Goal: Task Accomplishment & Management: Complete application form

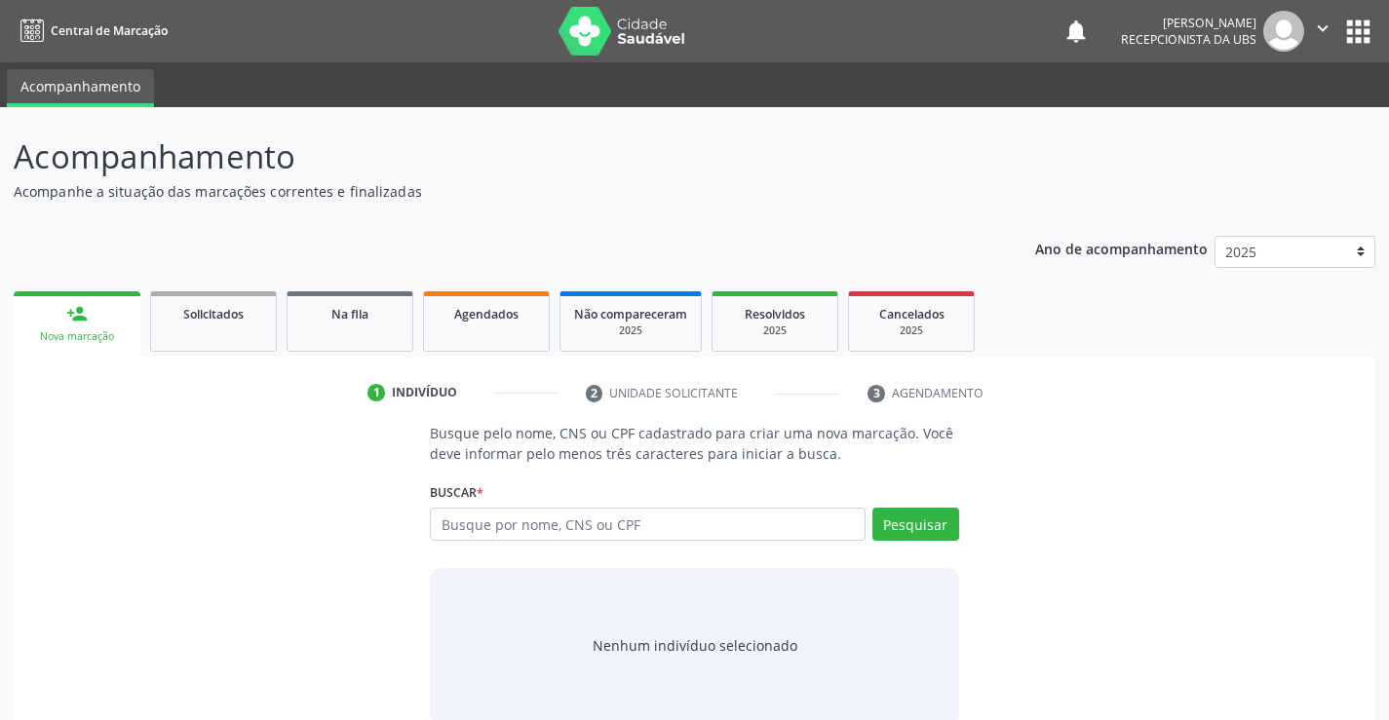
click at [650, 526] on input "text" at bounding box center [647, 524] width 435 height 33
type input "708600511158283"
click at [919, 511] on button "Pesquisar" at bounding box center [915, 524] width 87 height 33
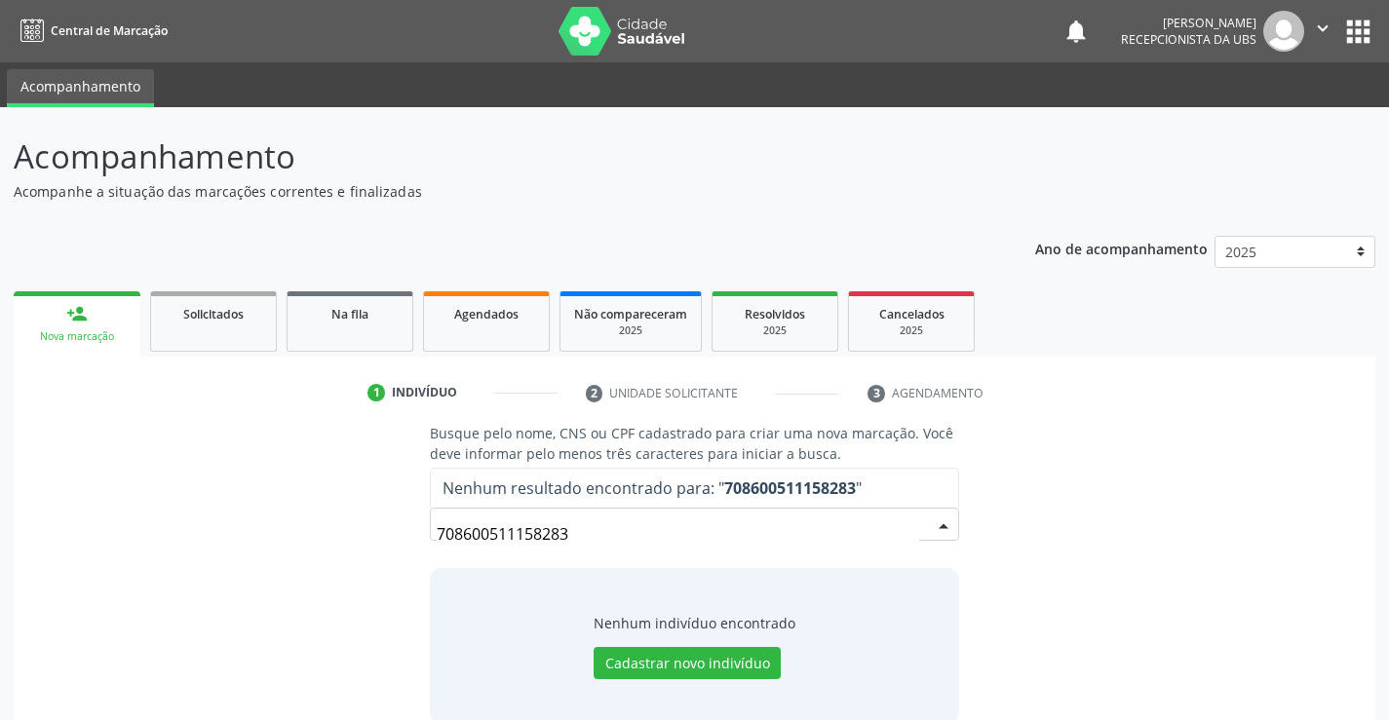
click at [677, 545] on input "708600511158283" at bounding box center [677, 533] width 481 height 39
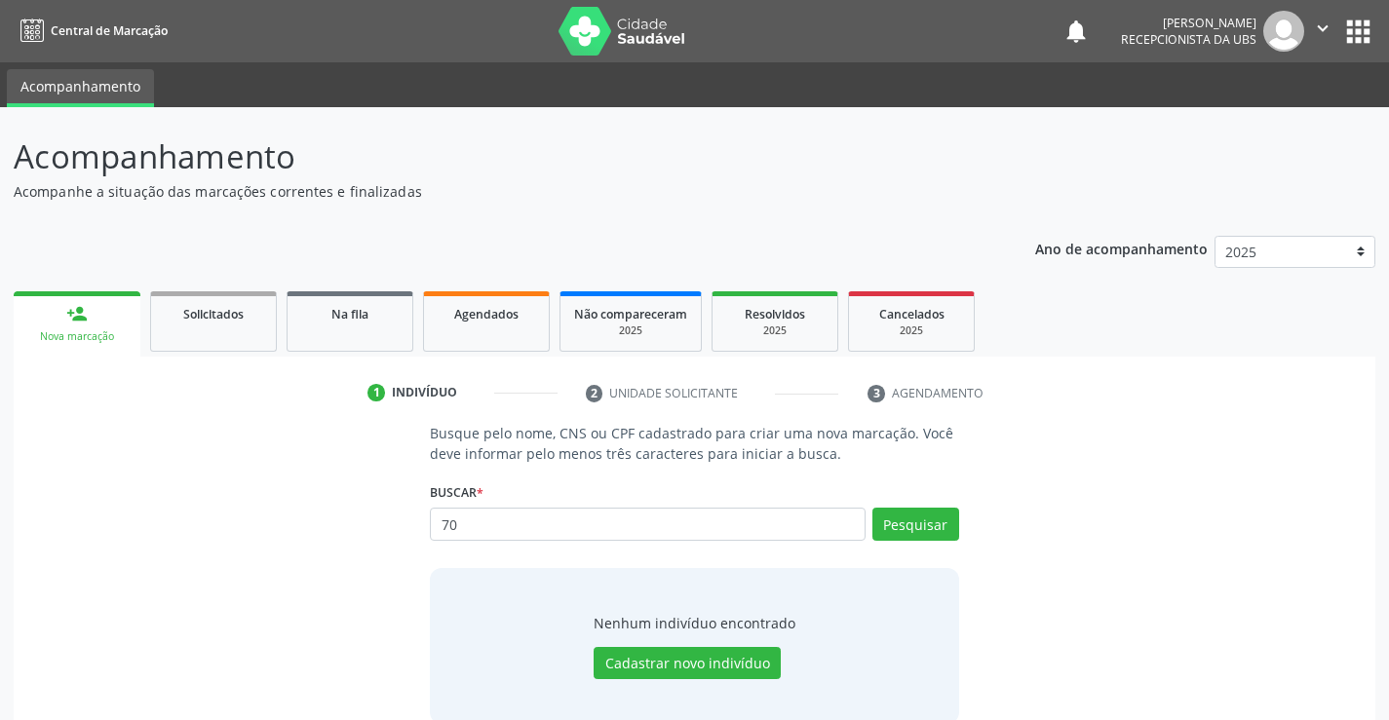
type input "7"
type input "[PERSON_NAME]"
click at [927, 530] on button "Pesquisar" at bounding box center [915, 524] width 87 height 33
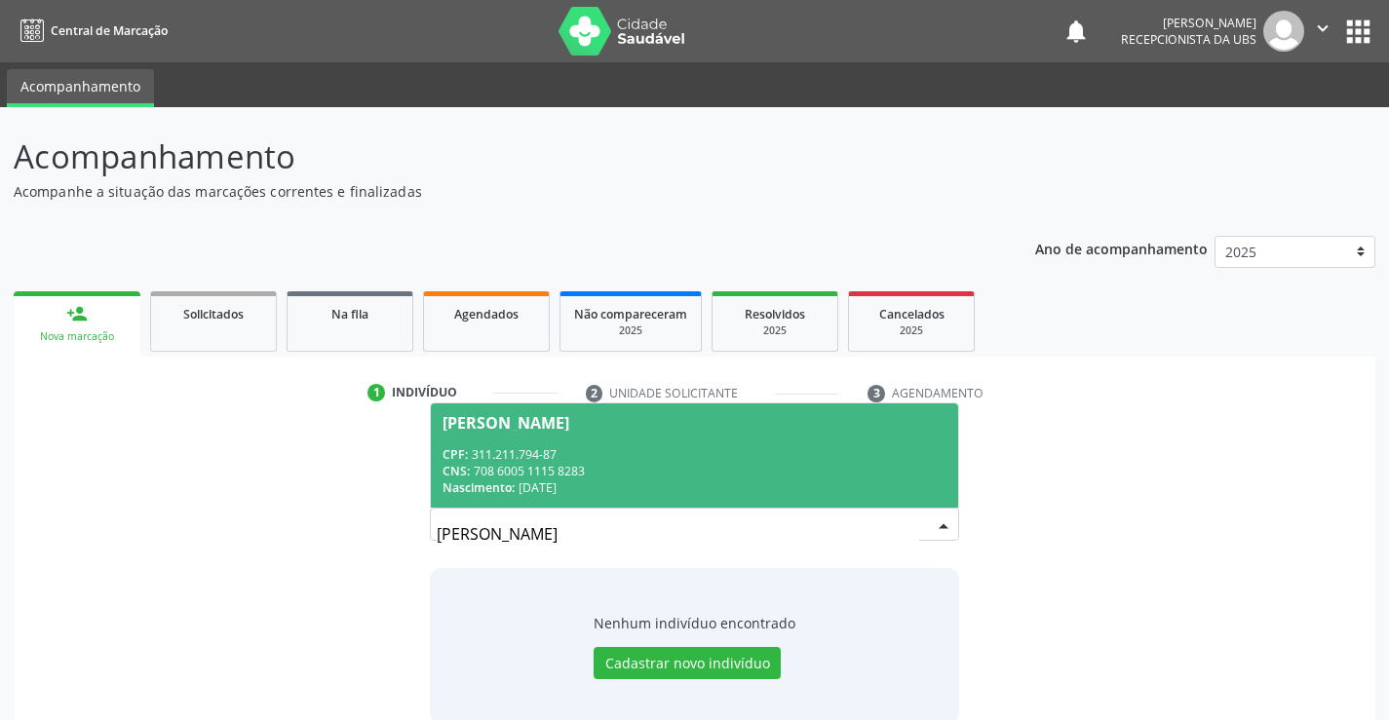
click at [692, 461] on div "CPF: 311.211.794-87" at bounding box center [693, 454] width 503 height 17
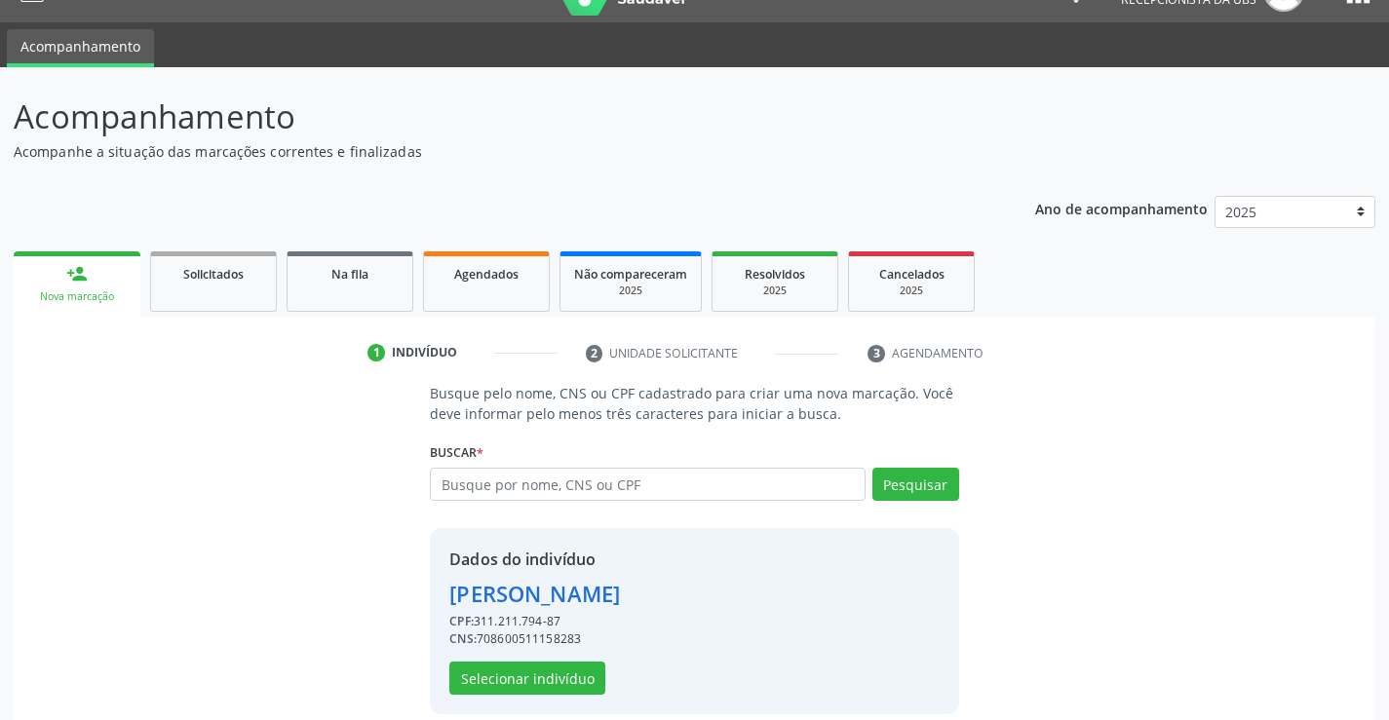
scroll to position [61, 0]
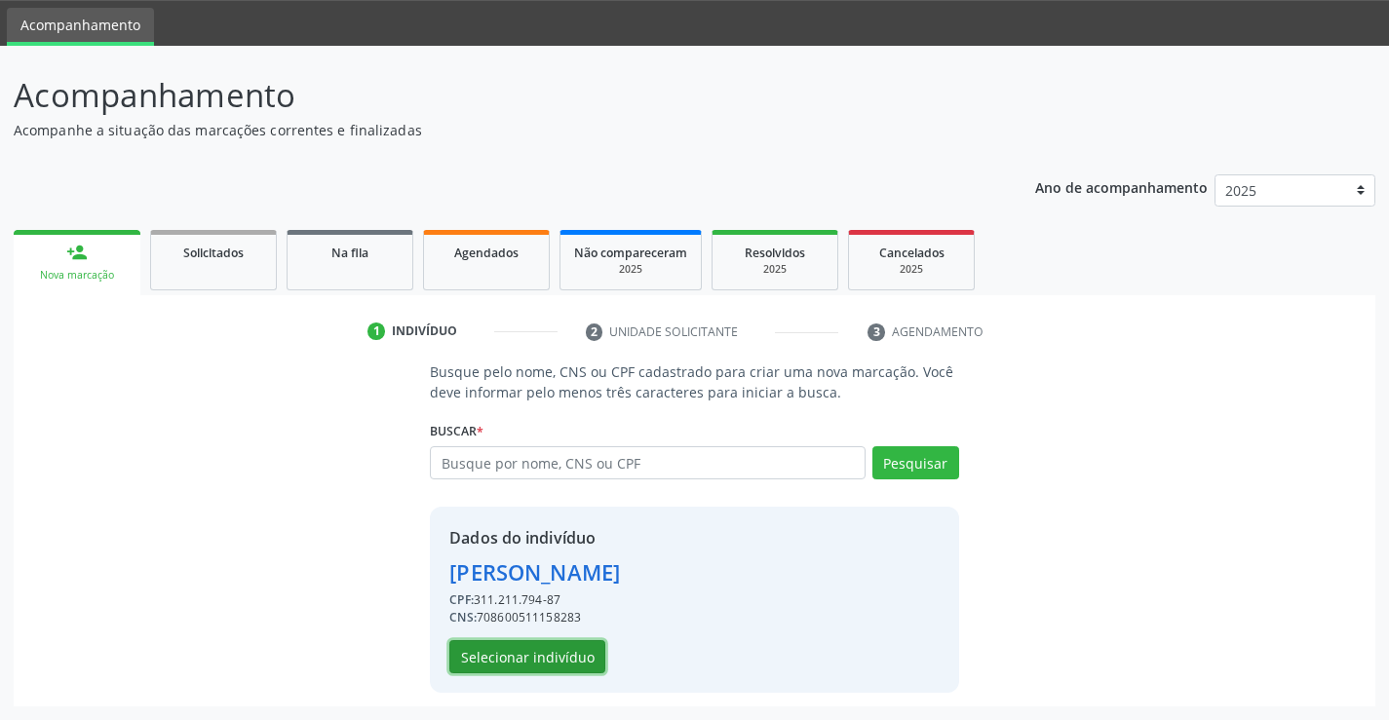
click at [569, 657] on button "Selecionar indivíduo" at bounding box center [527, 656] width 156 height 33
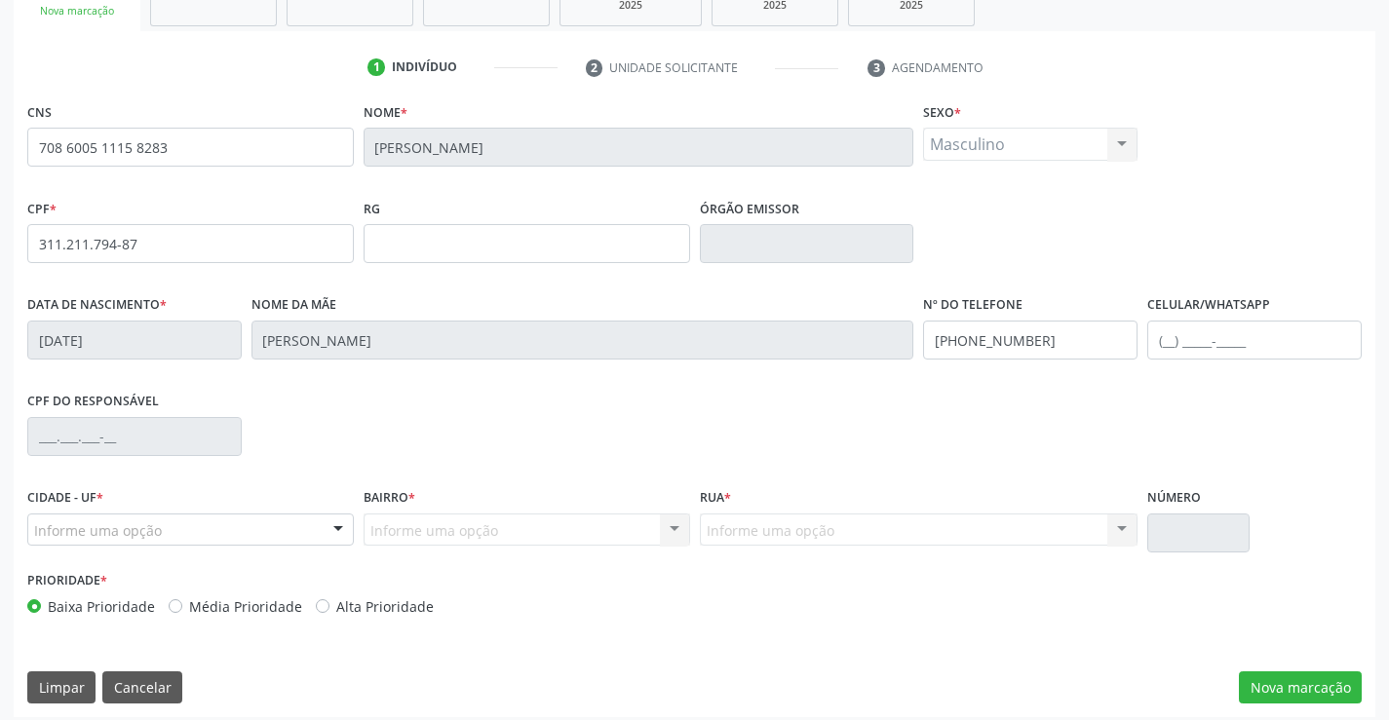
scroll to position [336, 0]
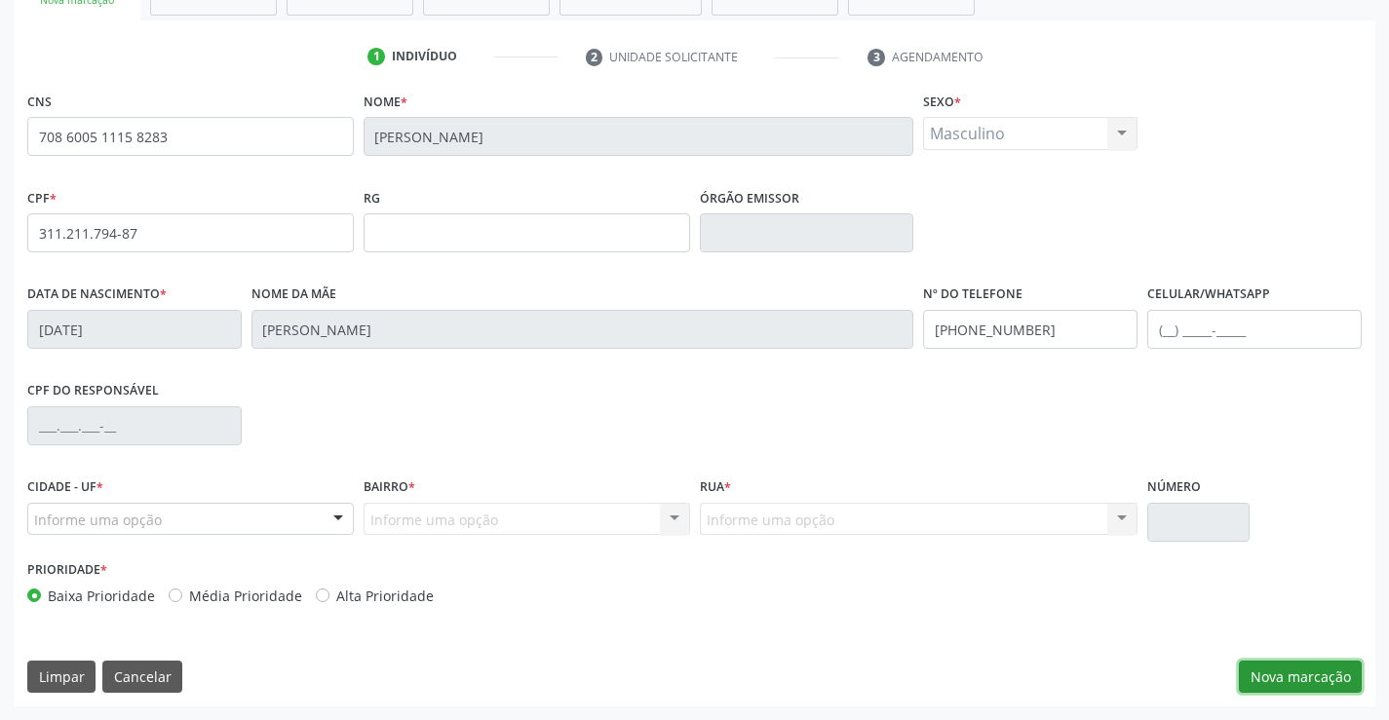
click at [1282, 673] on button "Nova marcação" at bounding box center [1299, 677] width 123 height 33
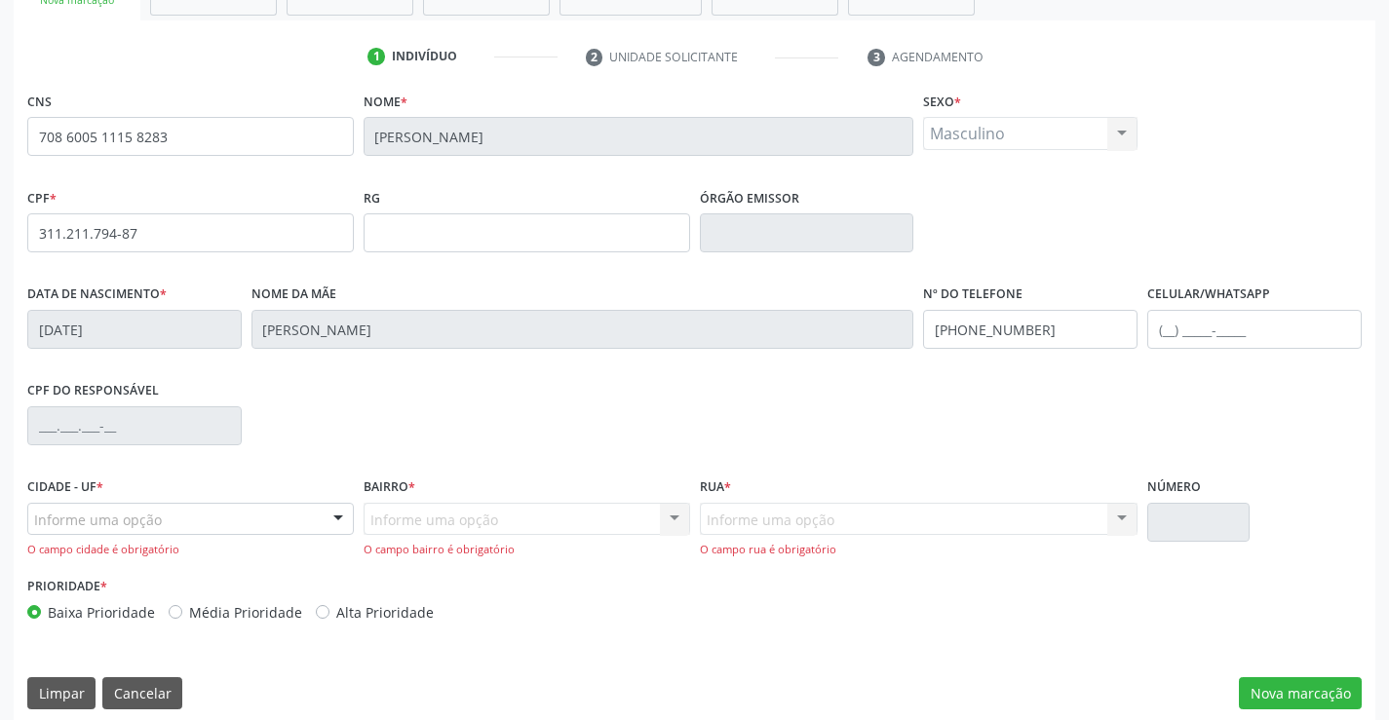
click at [340, 521] on div at bounding box center [338, 520] width 29 height 33
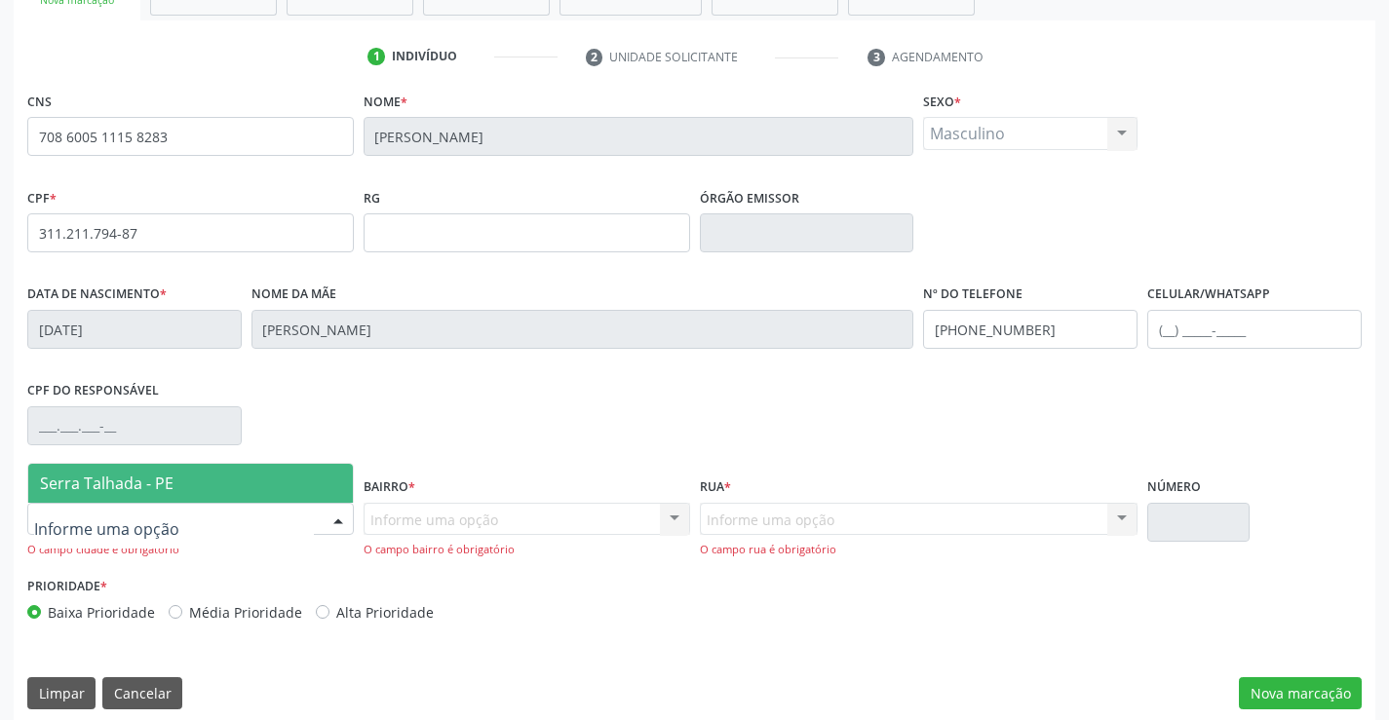
click at [288, 492] on span "Serra Talhada - PE" at bounding box center [190, 483] width 324 height 39
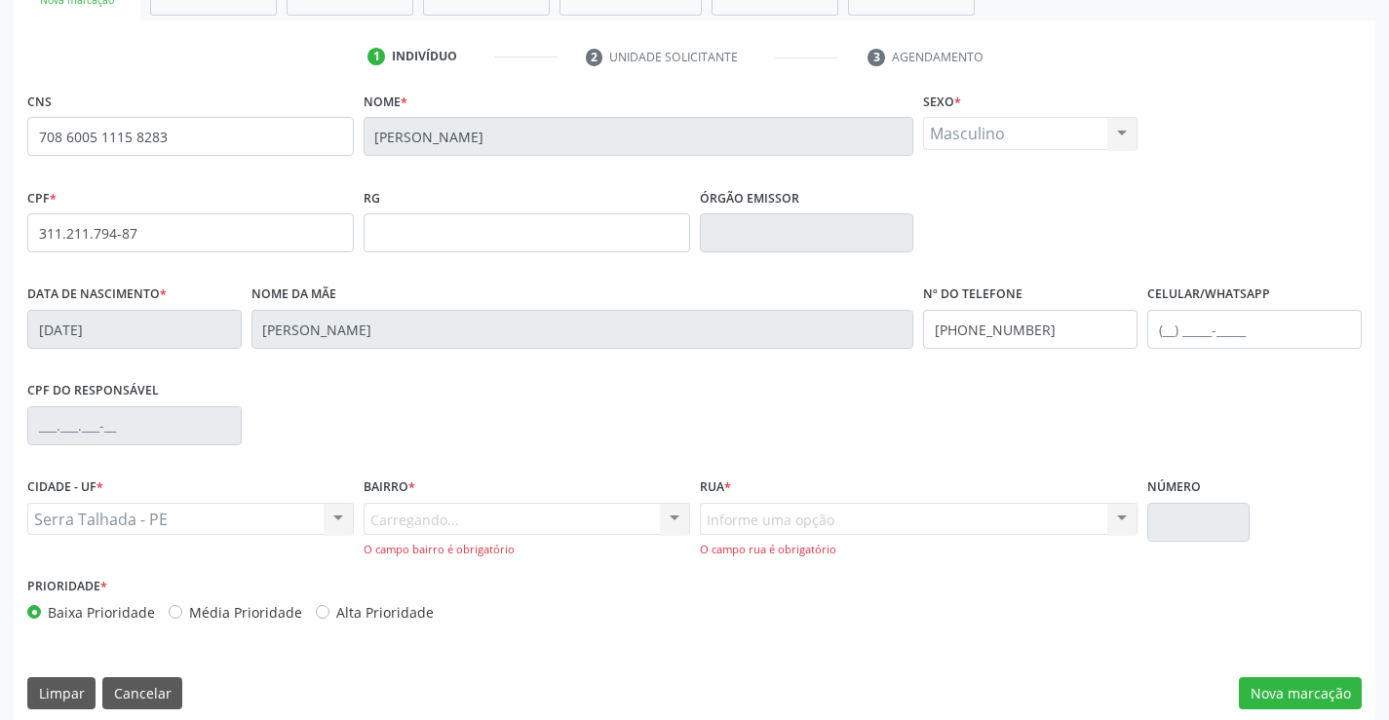
click at [395, 552] on div "O campo bairro é obrigatório" at bounding box center [526, 550] width 326 height 17
click at [405, 539] on div "Carregando... Nenhum resultado encontrado para: " " Nenhuma opção encontrada. D…" at bounding box center [526, 531] width 326 height 56
click at [420, 530] on div "Carregando... Nenhum resultado encontrado para: " " Nenhuma opção encontrada. D…" at bounding box center [526, 531] width 326 height 56
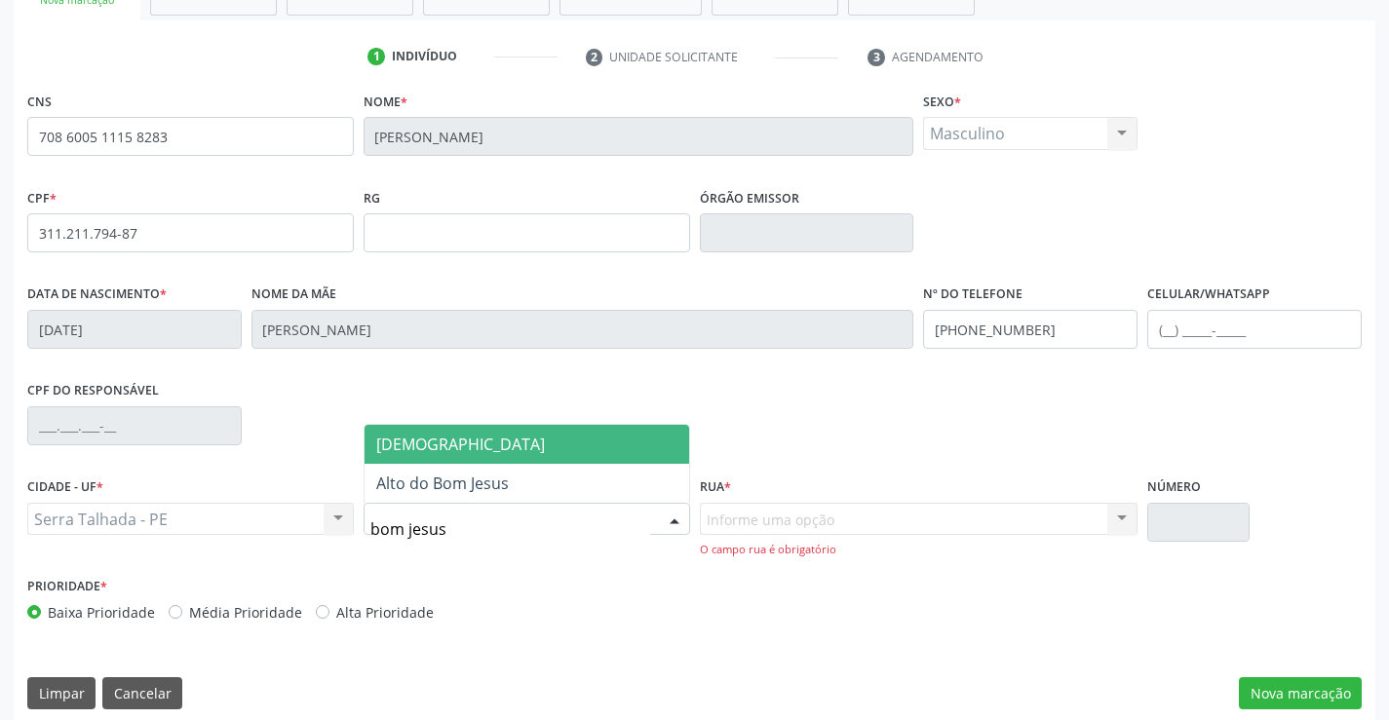
type input "bom jesus"
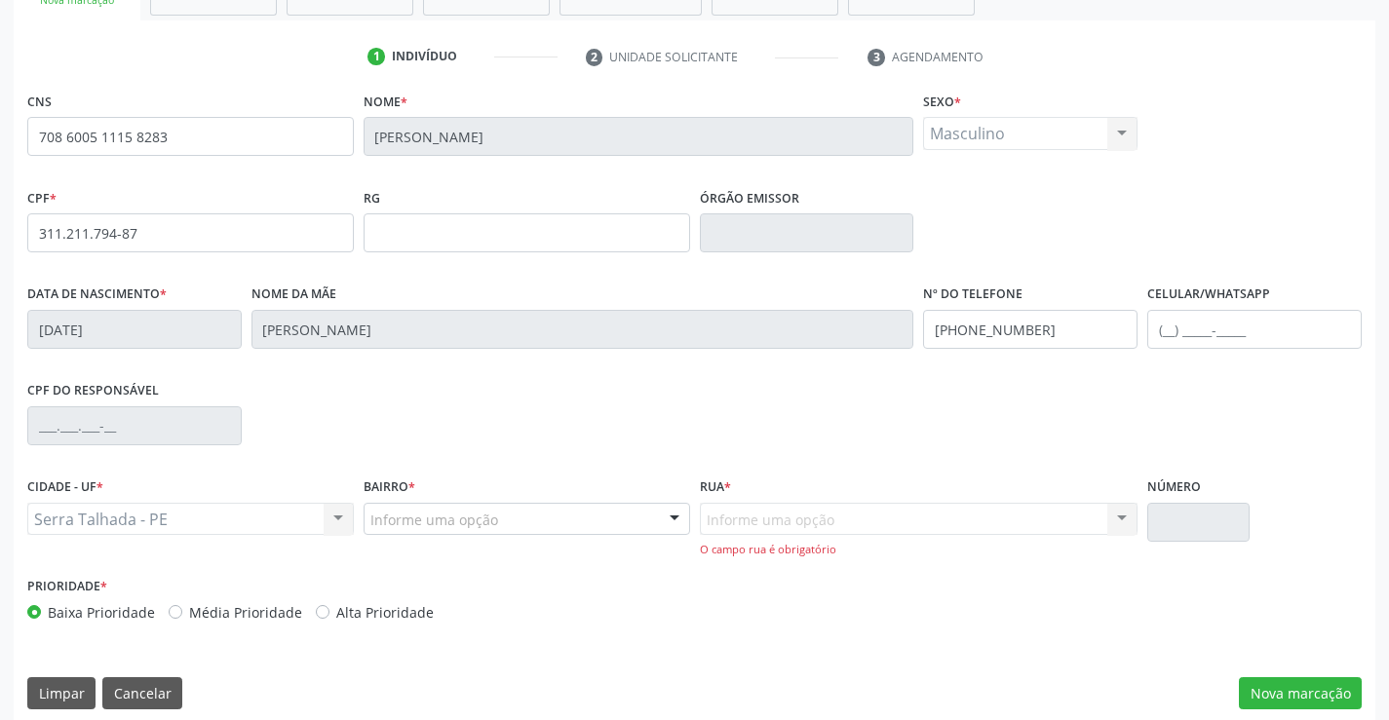
click at [810, 540] on div "Informe uma opção Nenhum resultado encontrado para: " " Nenhuma opção encontrad…" at bounding box center [919, 531] width 438 height 56
click at [1302, 688] on button "Nova marcação" at bounding box center [1299, 693] width 123 height 33
click at [678, 518] on div at bounding box center [674, 520] width 29 height 33
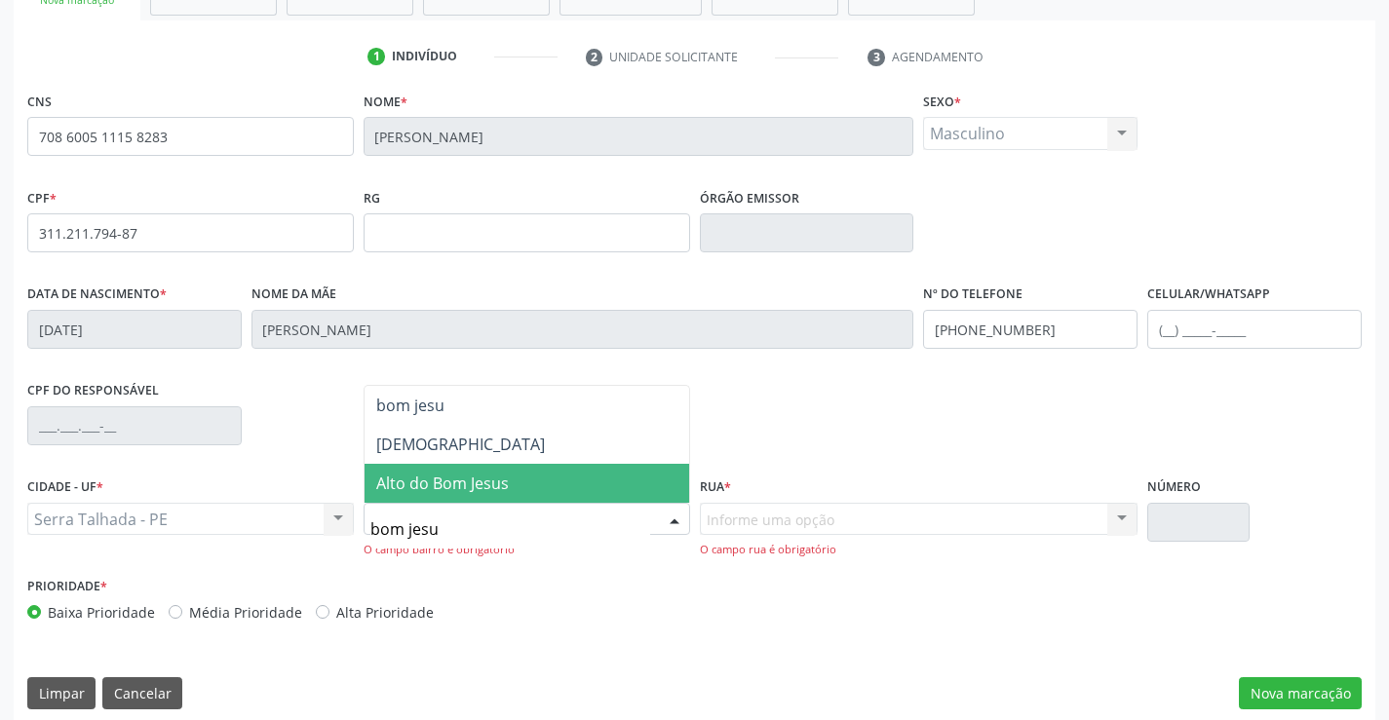
type input "bom jesus"
click at [552, 486] on span "Alto do Bom Jesus" at bounding box center [526, 483] width 324 height 39
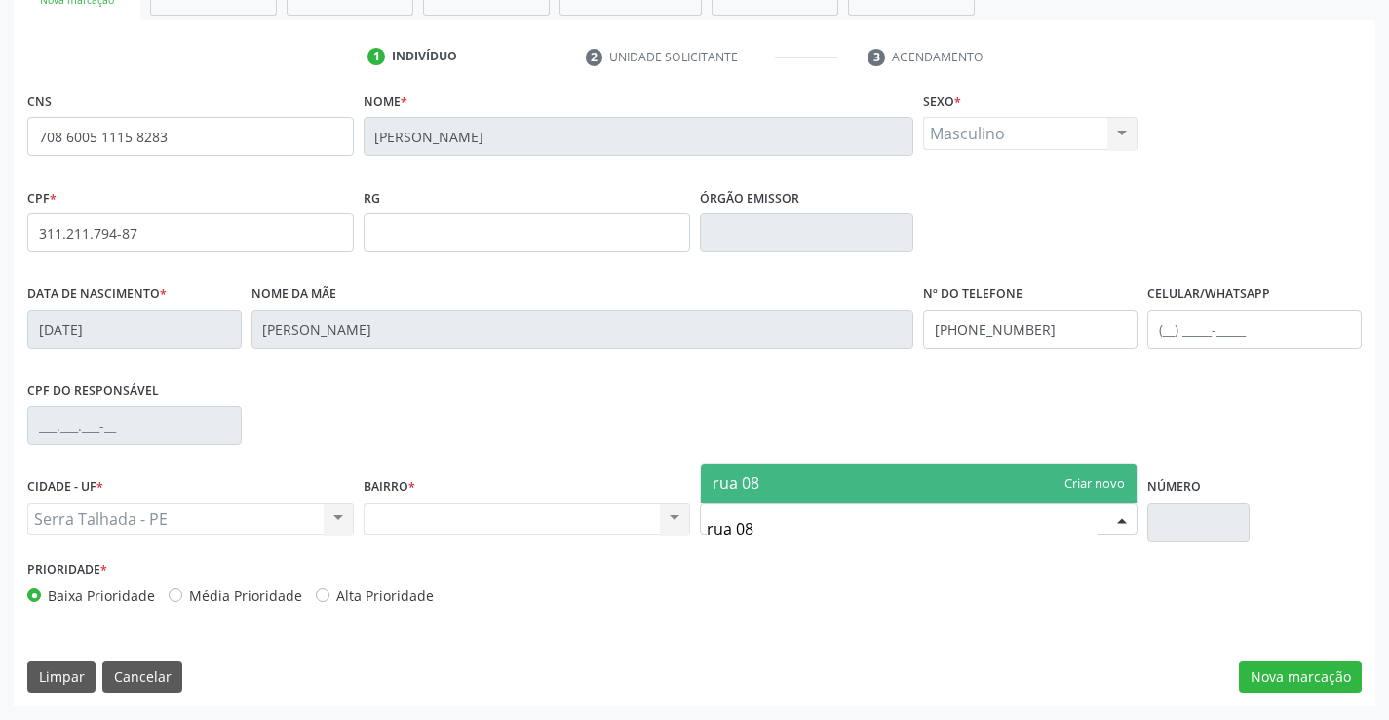
type input "rua 08"
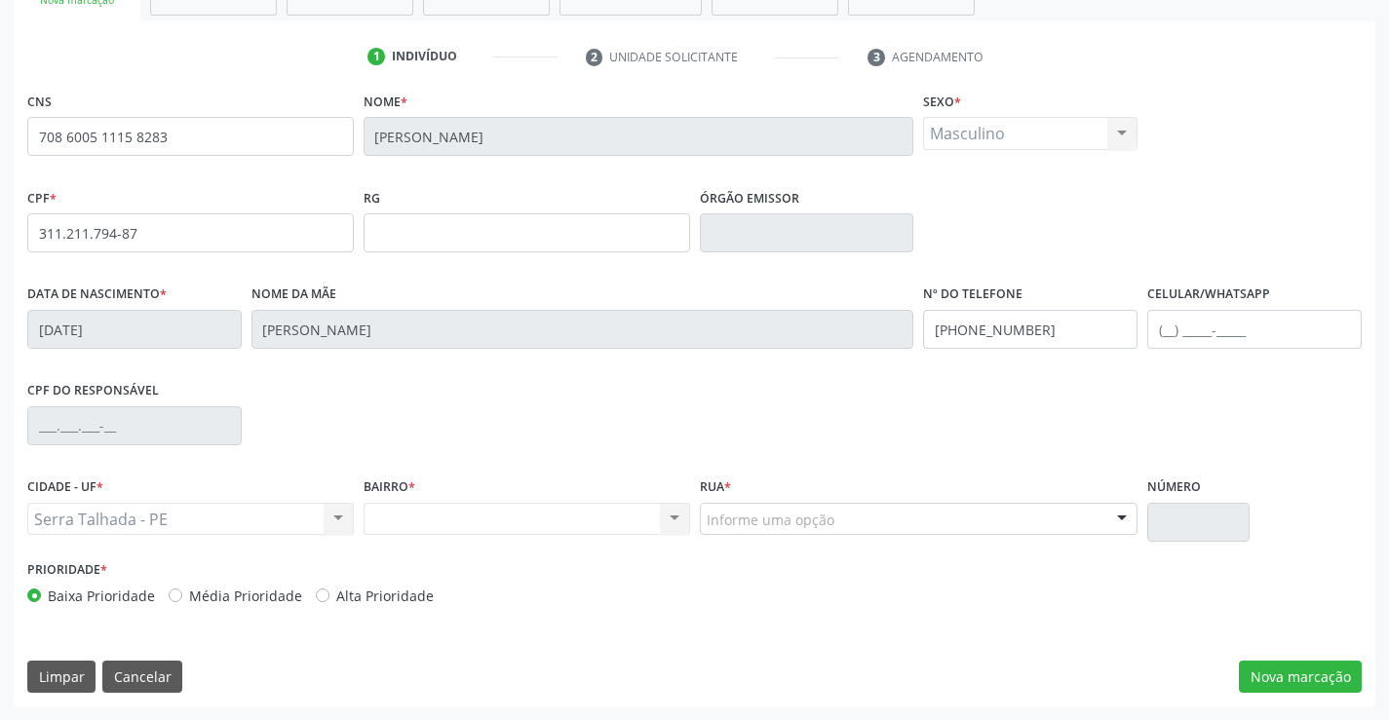
click at [791, 459] on div "CNS 708 6005 1115 8283 [GEOGRAPHIC_DATA] * [PERSON_NAME] * Masculino Masculino …" at bounding box center [694, 353] width 1334 height 532
click at [1300, 676] on button "Nova marcação" at bounding box center [1299, 677] width 123 height 33
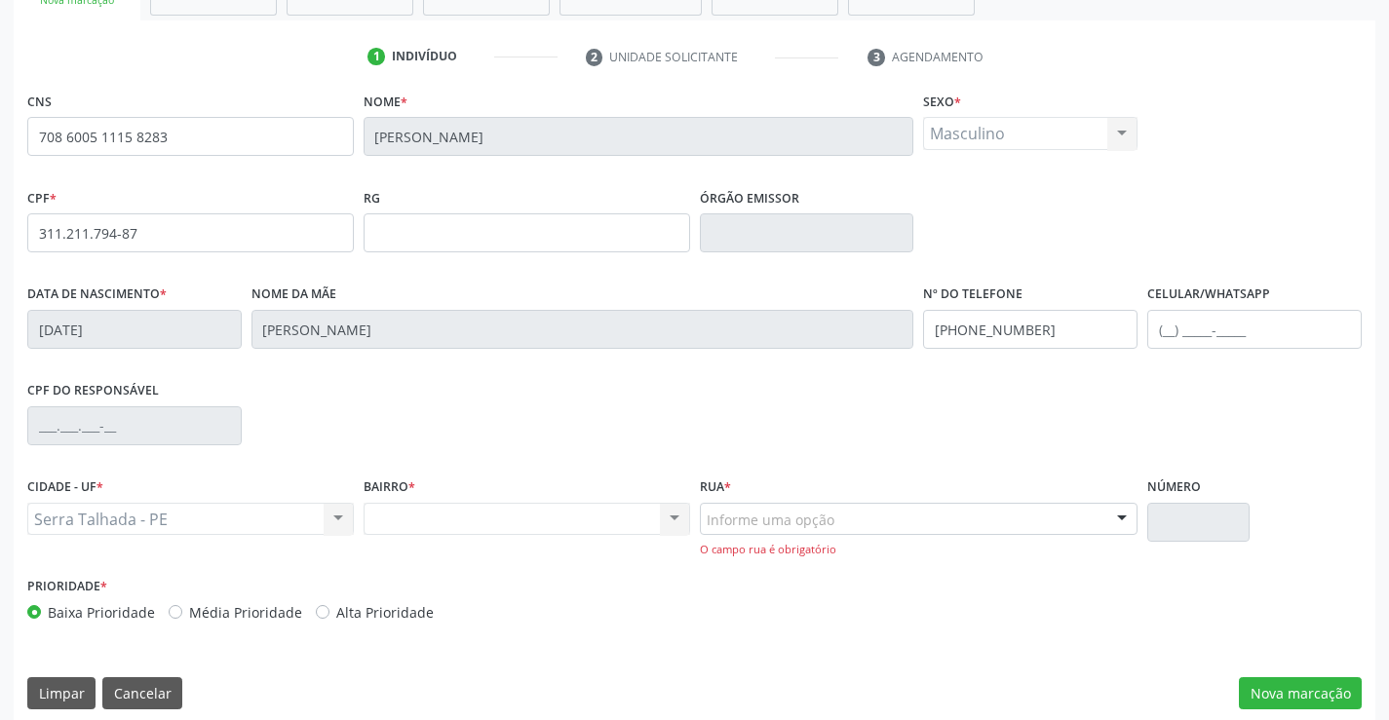
click at [1125, 520] on div at bounding box center [1121, 520] width 29 height 33
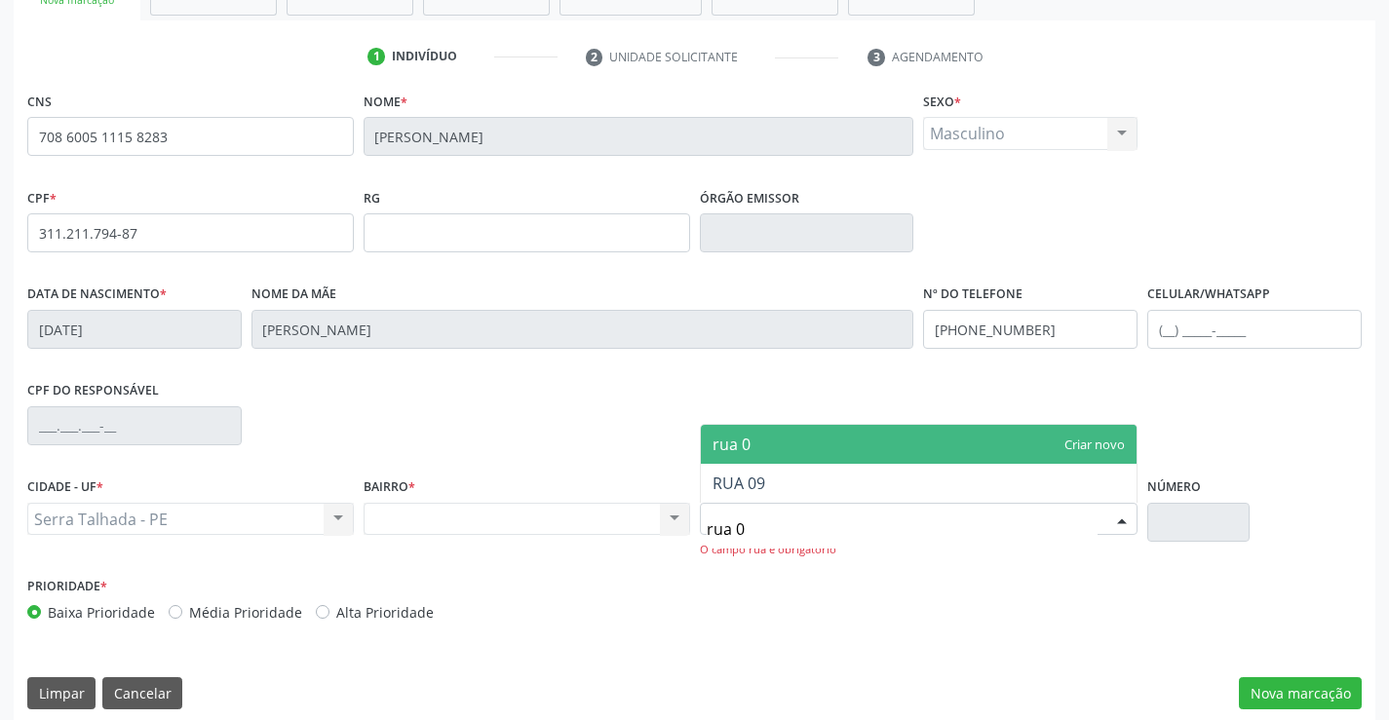
type input "rua 08"
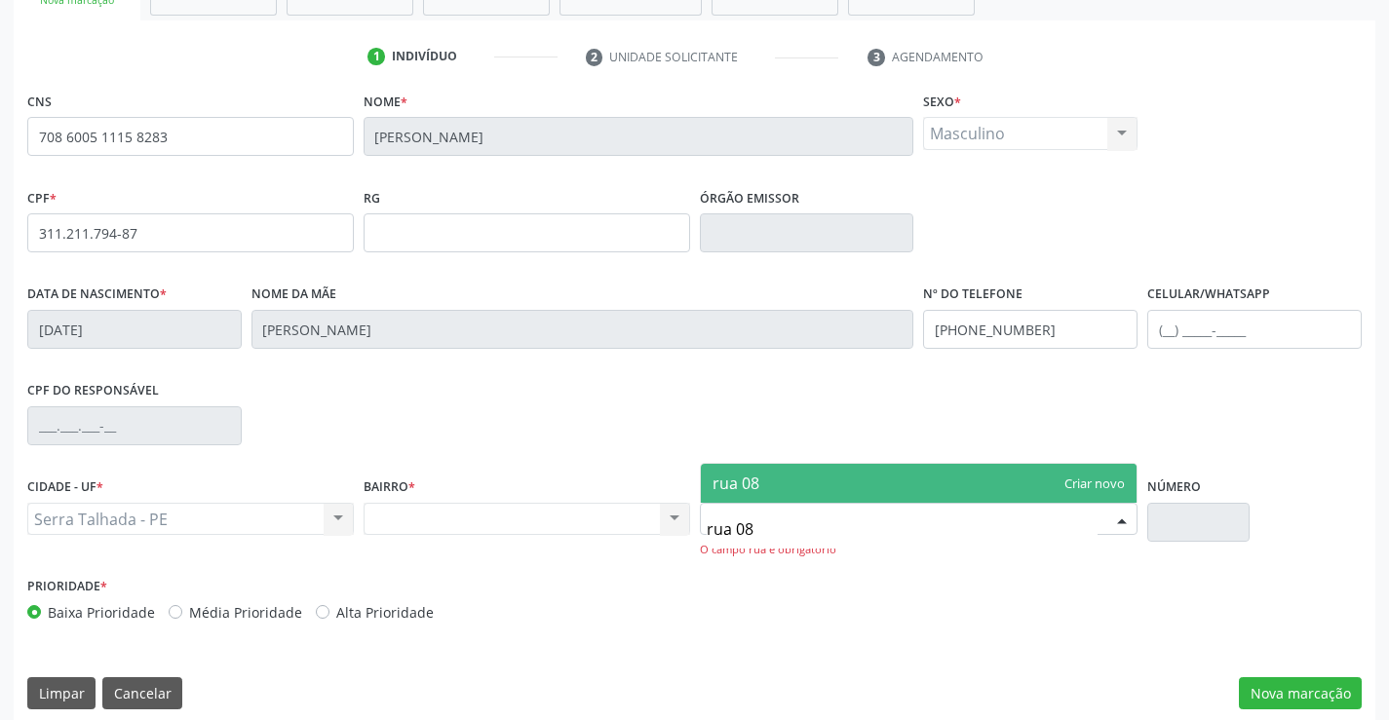
click at [798, 478] on span "rua 08" at bounding box center [919, 483] width 437 height 39
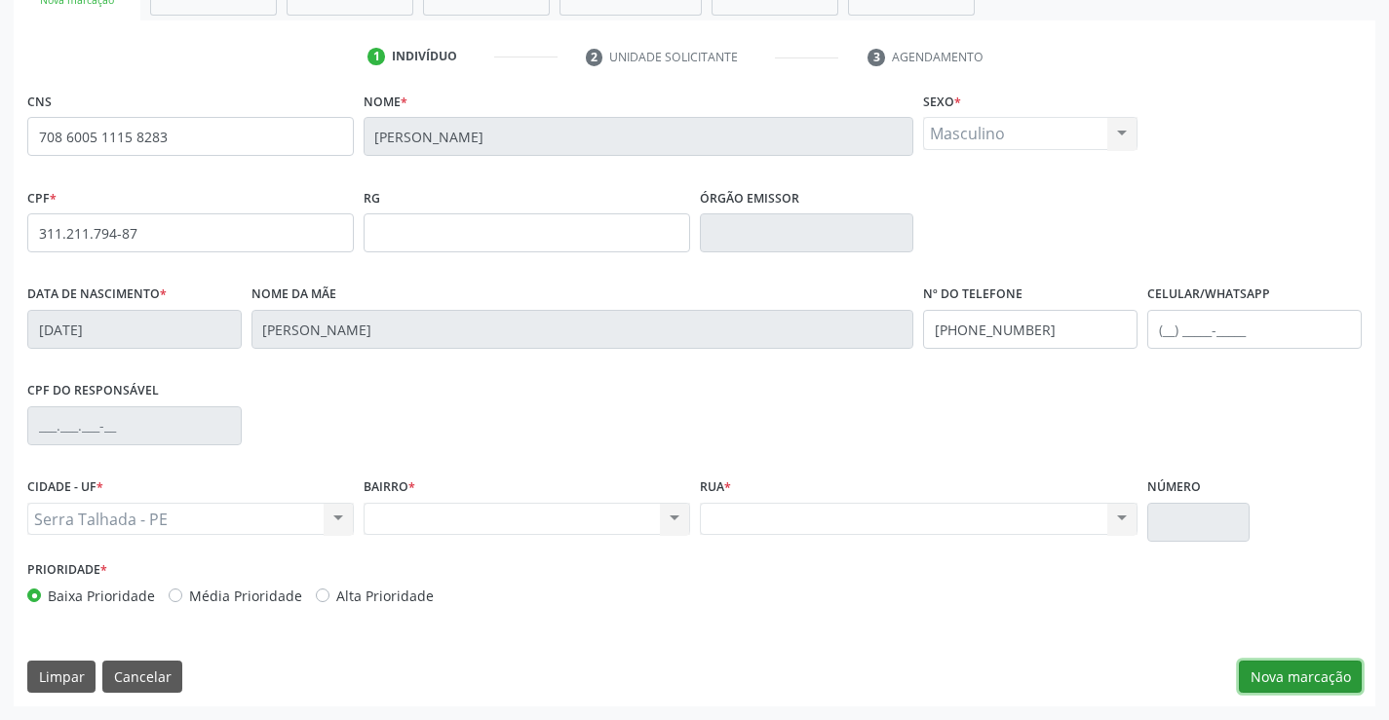
click at [1297, 682] on button "Nova marcação" at bounding box center [1299, 677] width 123 height 33
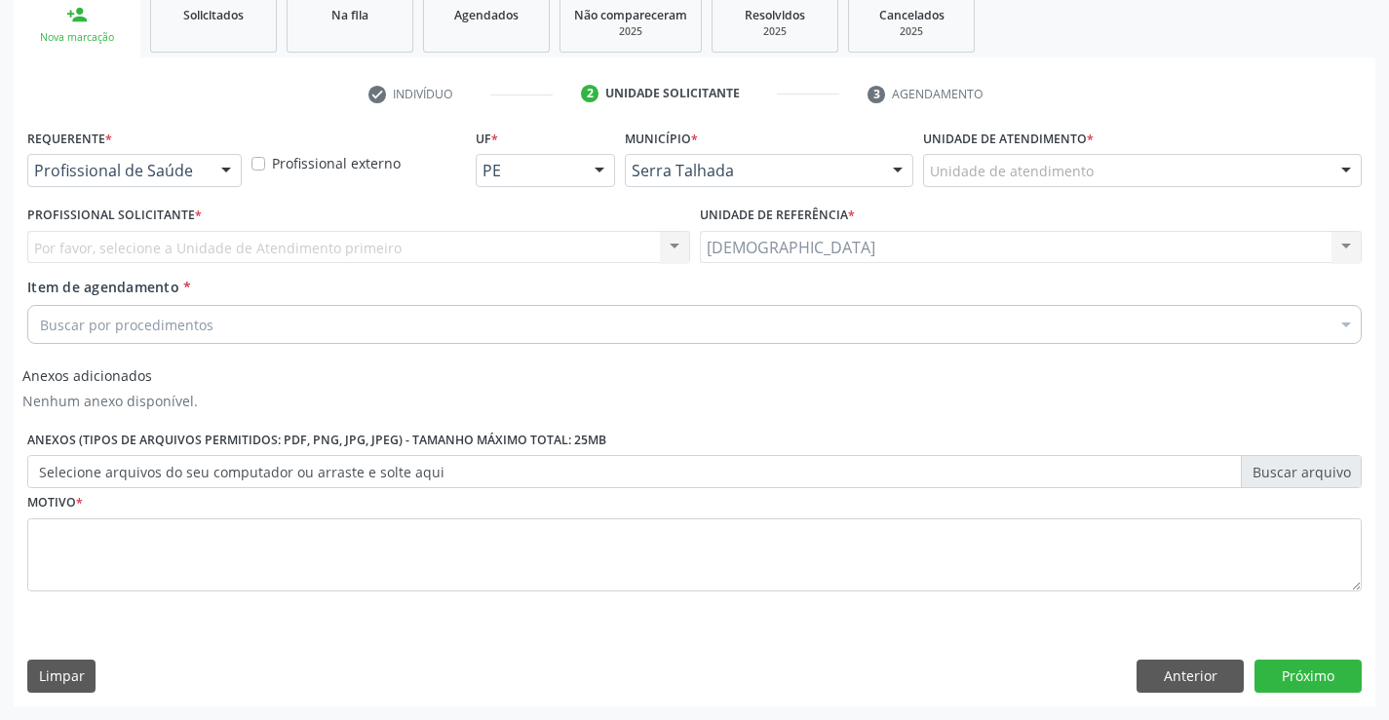
click at [222, 163] on div at bounding box center [225, 171] width 29 height 33
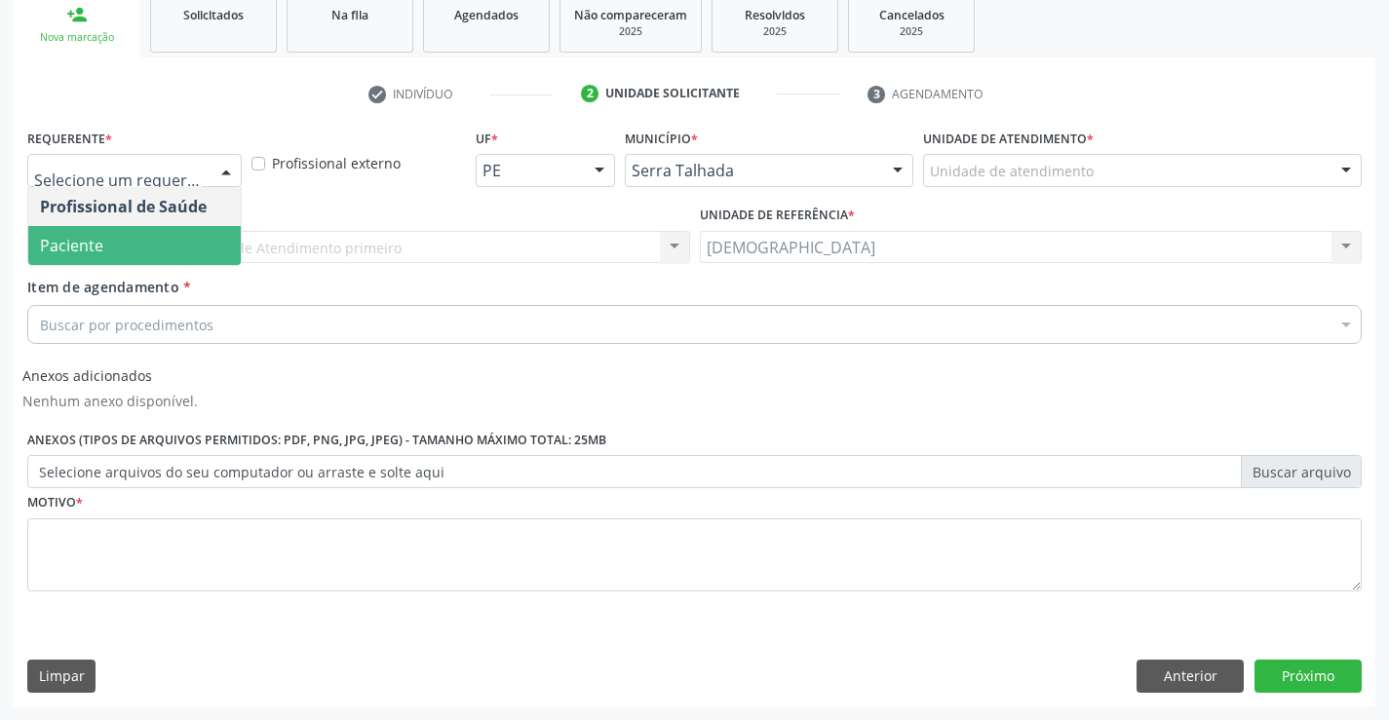
click at [133, 244] on span "Paciente" at bounding box center [134, 245] width 212 height 39
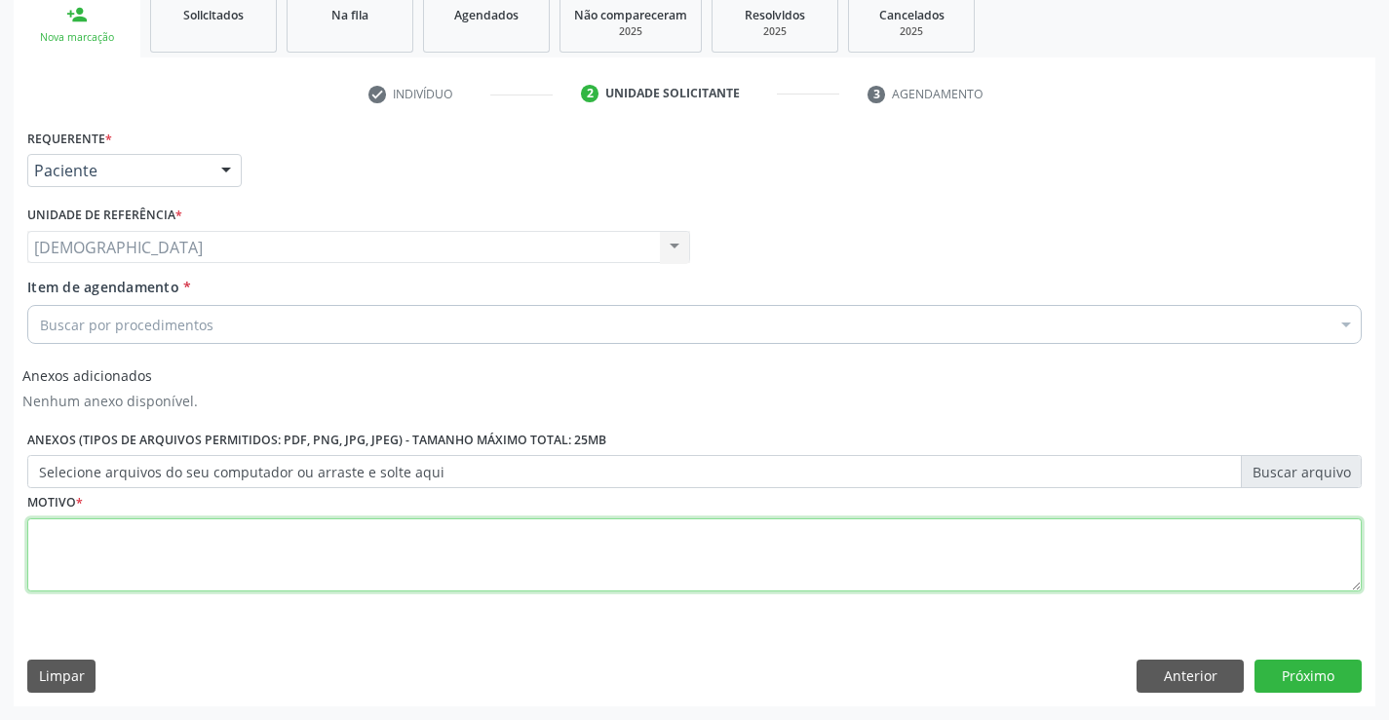
click at [112, 556] on textarea at bounding box center [694, 555] width 1334 height 74
type textarea "."
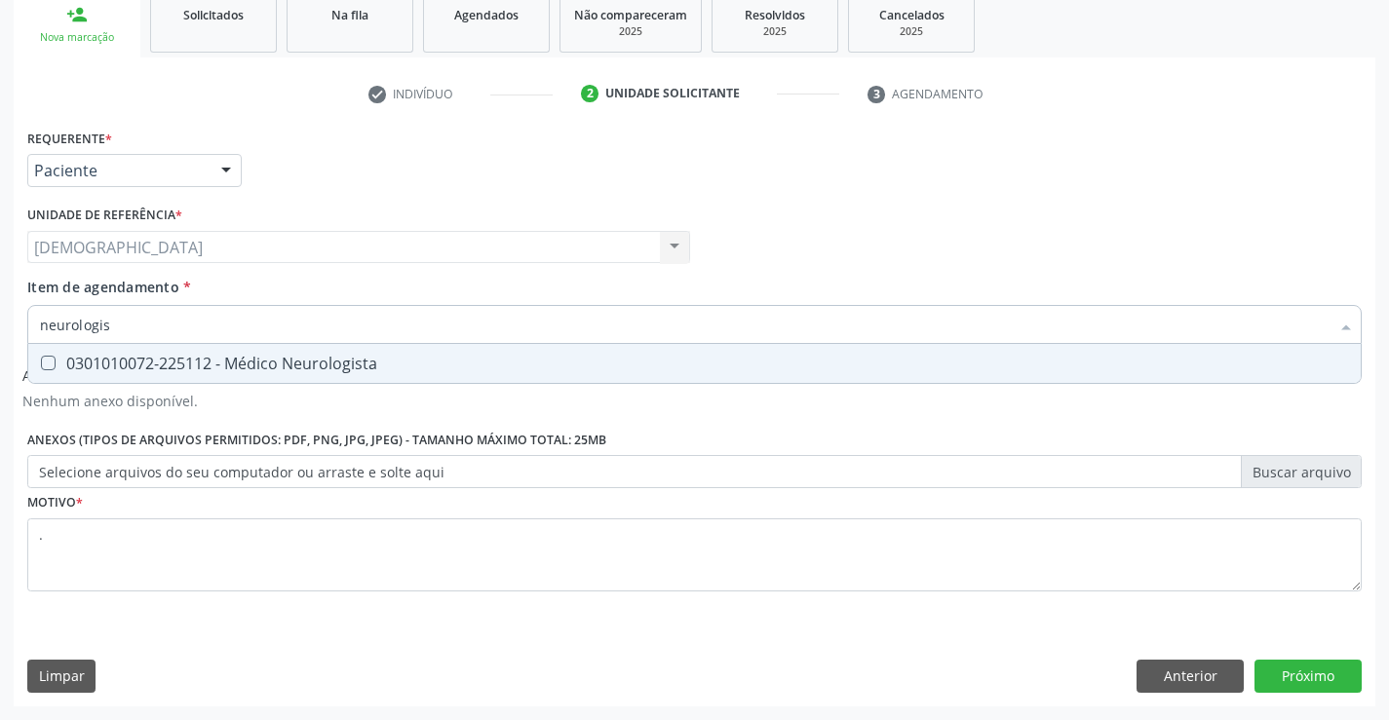
type input "[MEDICAL_DATA]"
click at [163, 366] on div "0301010072-225112 - Médico Neurologista" at bounding box center [694, 364] width 1309 height 16
checkbox Neurologista "true"
click at [1291, 665] on button "Próximo" at bounding box center [1307, 676] width 107 height 33
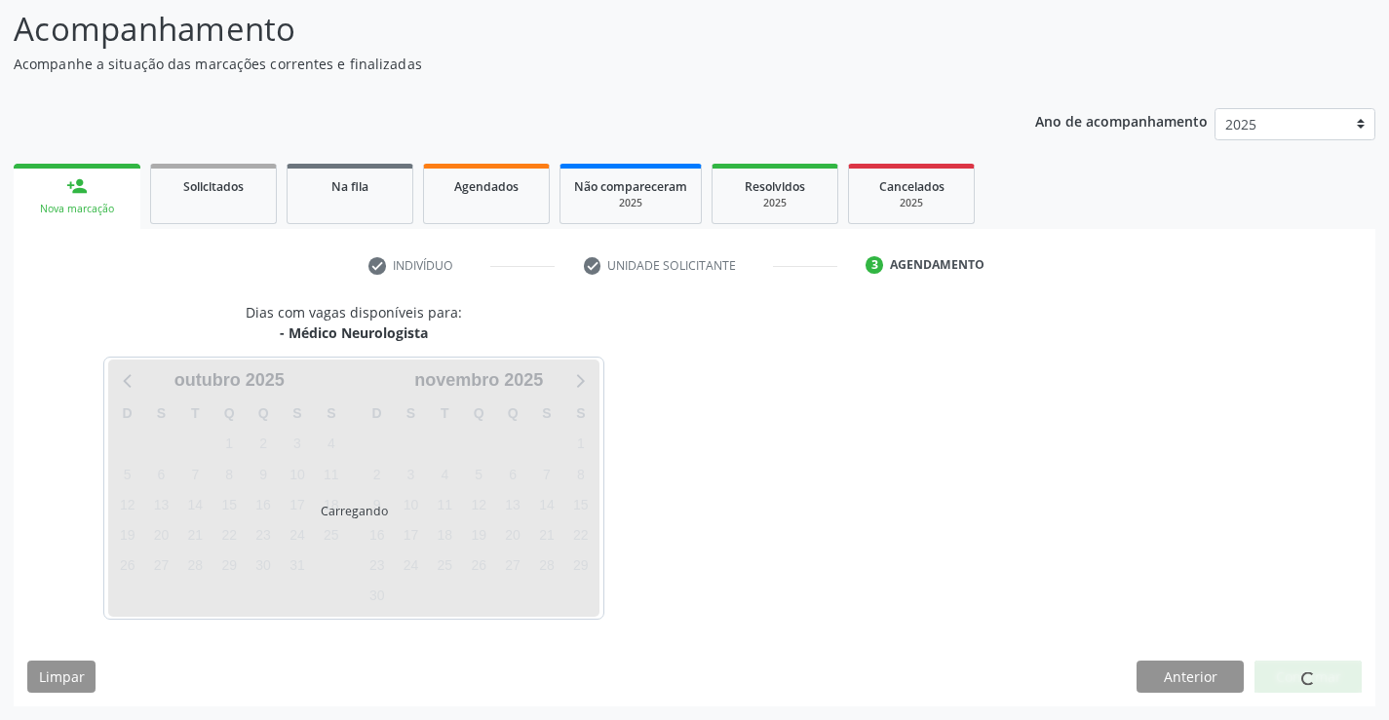
scroll to position [128, 0]
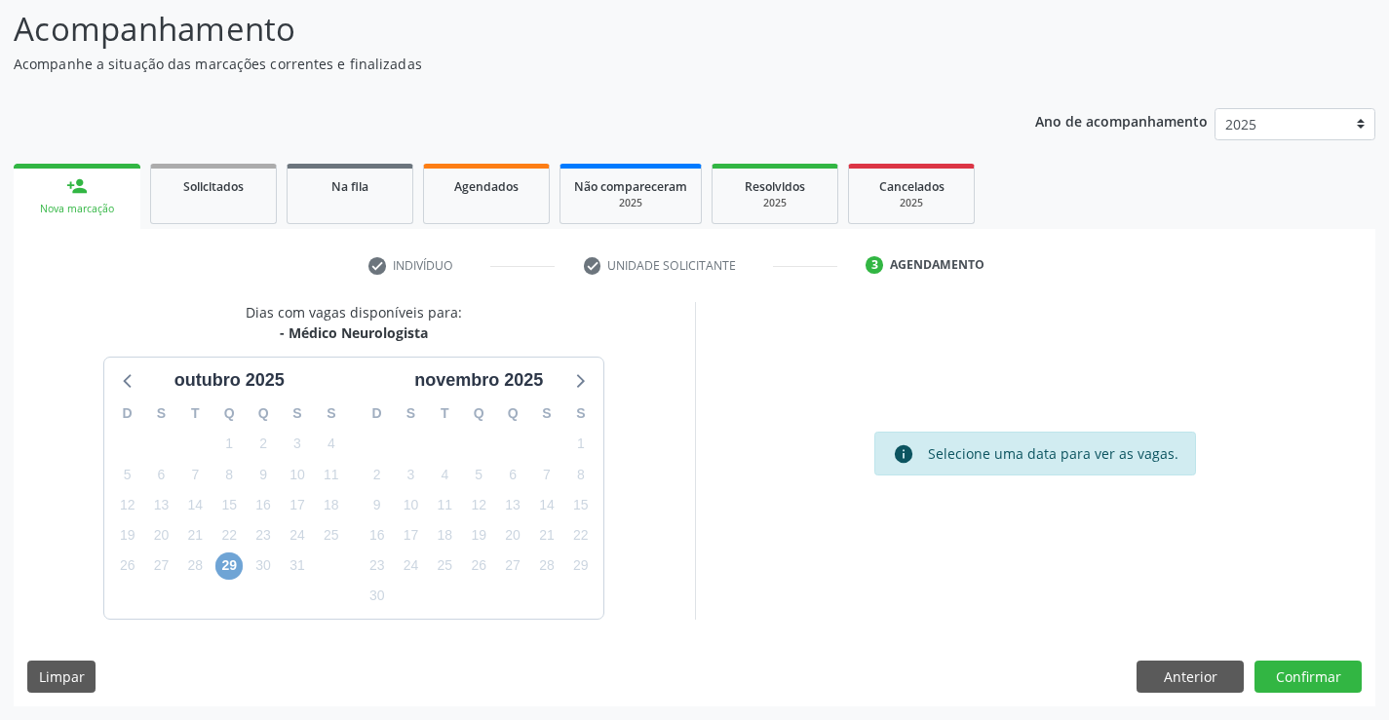
click at [222, 562] on span "29" at bounding box center [228, 565] width 27 height 27
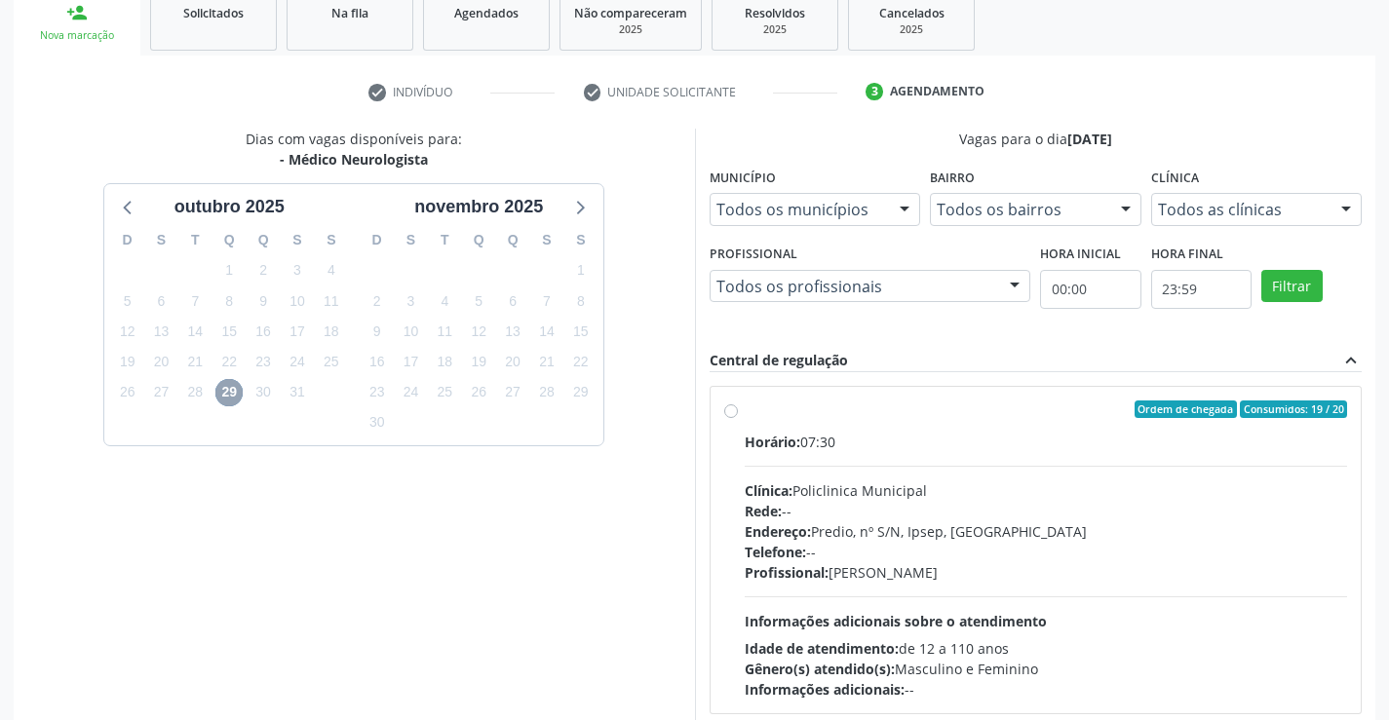
scroll to position [323, 0]
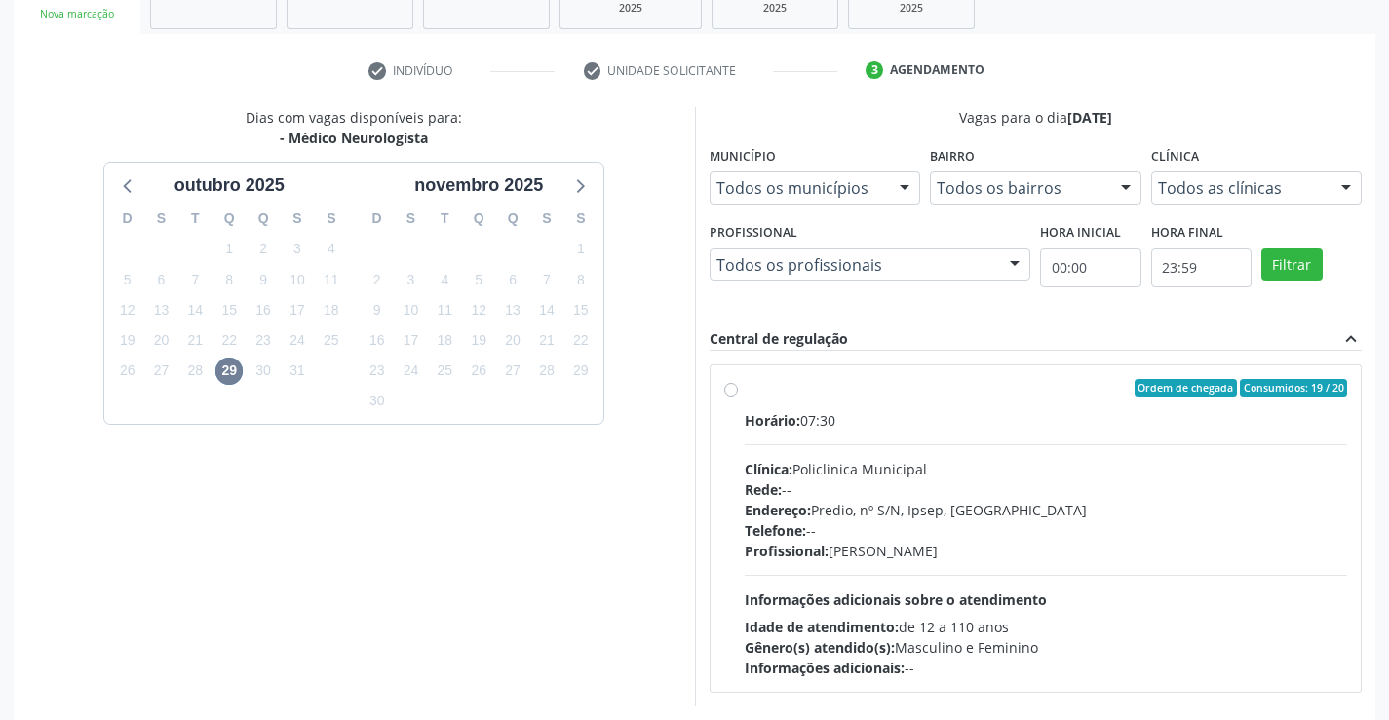
click at [765, 392] on div "Ordem de chegada Consumidos: 19 / 20" at bounding box center [1045, 388] width 603 height 18
click at [738, 392] on input "Ordem de chegada Consumidos: 19 / 20 Horário: 07:30 Clínica: Policlinica Munici…" at bounding box center [731, 388] width 14 height 18
radio input "true"
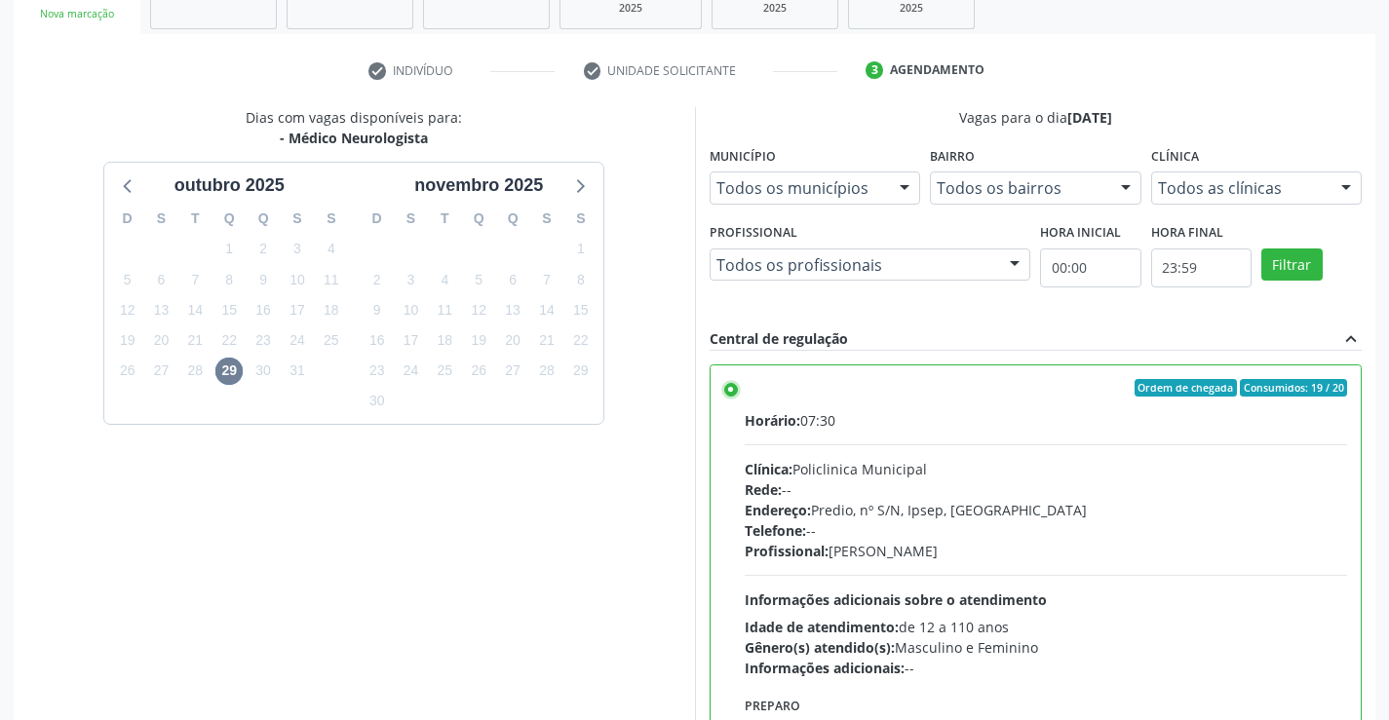
scroll to position [432, 0]
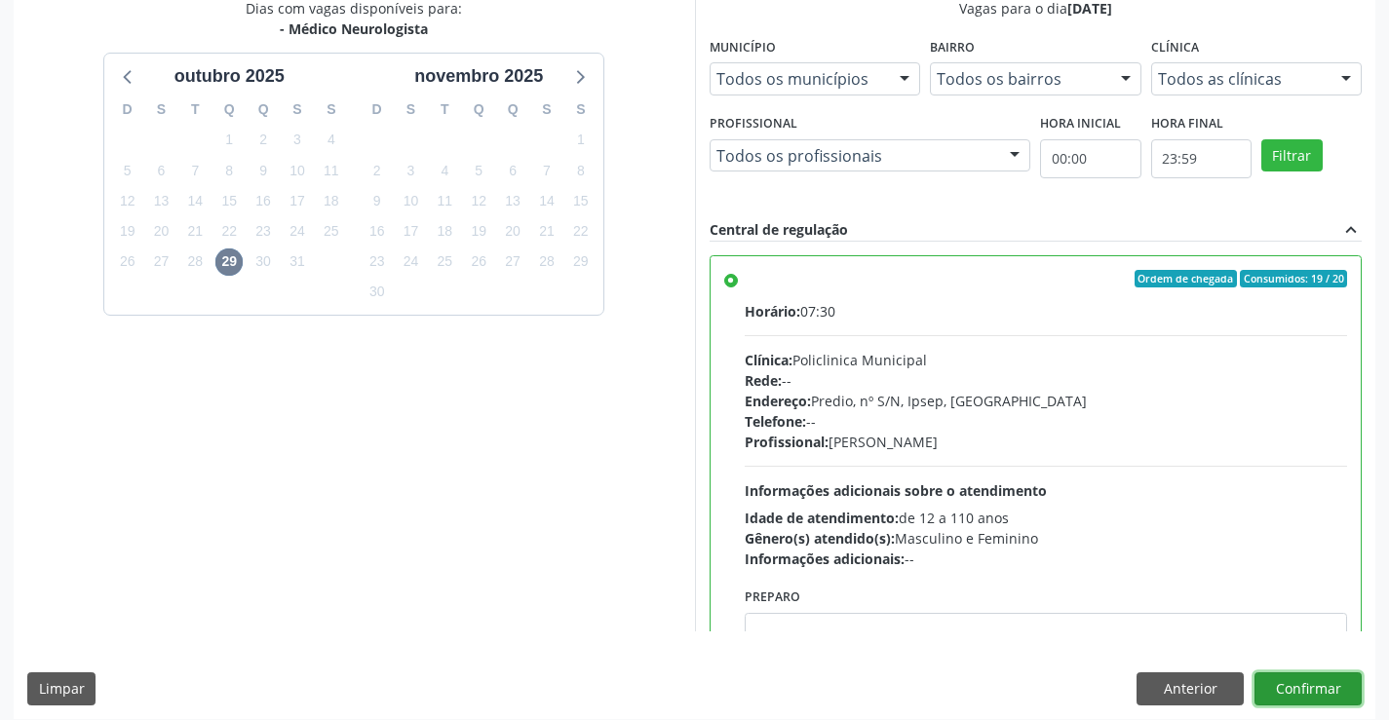
click at [1301, 689] on button "Confirmar" at bounding box center [1307, 688] width 107 height 33
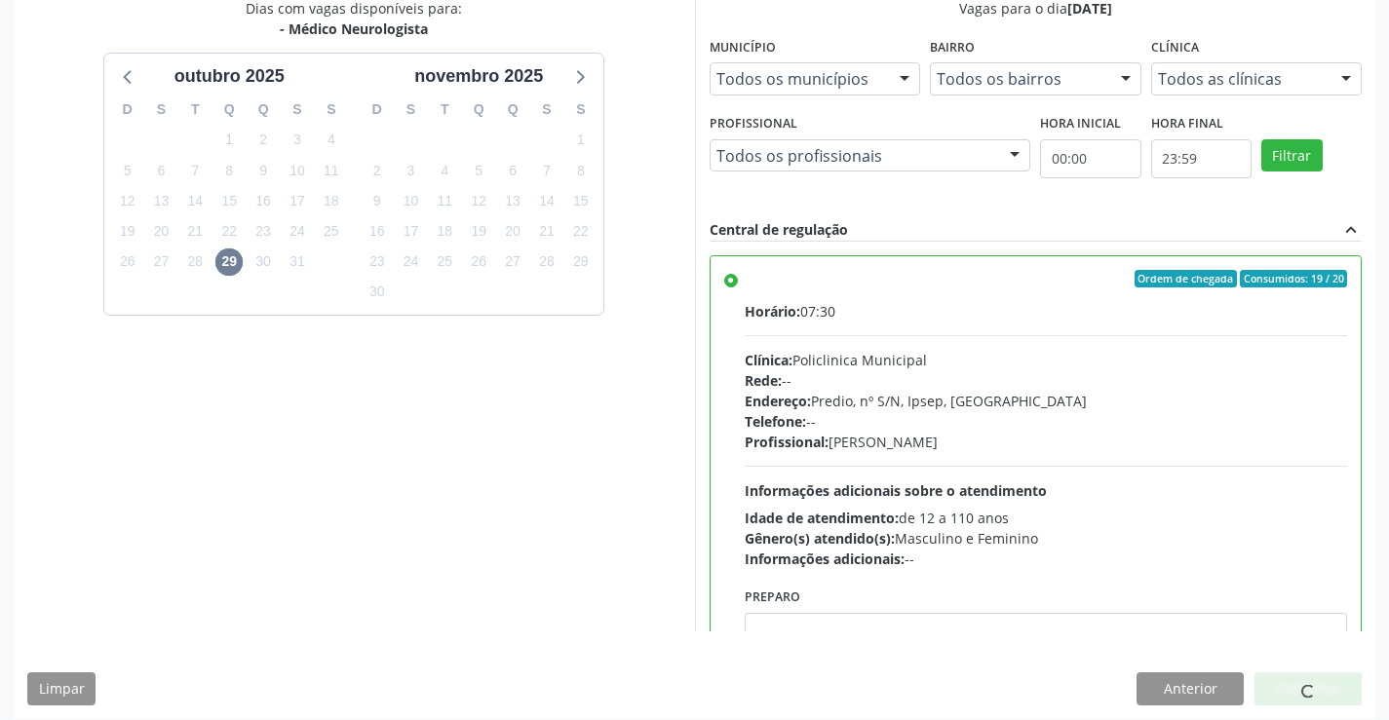
scroll to position [0, 0]
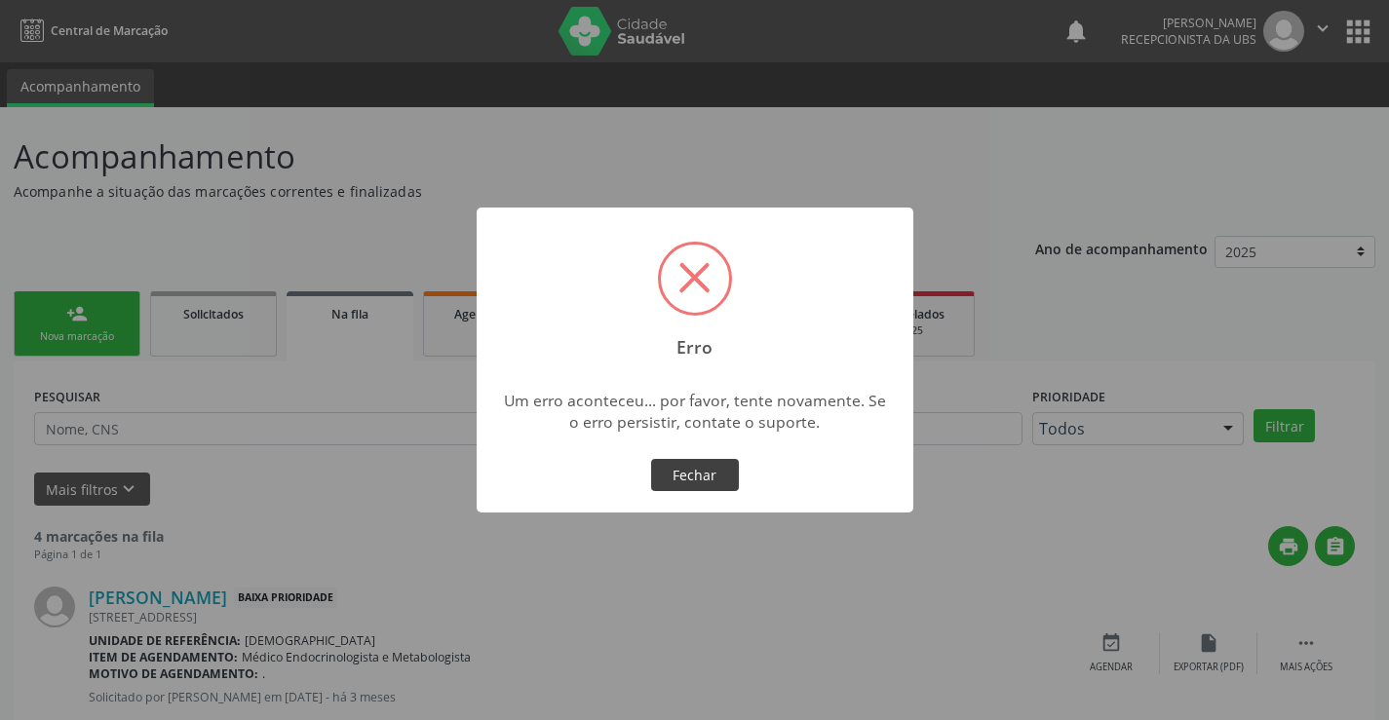
click at [680, 483] on button "Fechar" at bounding box center [695, 475] width 88 height 33
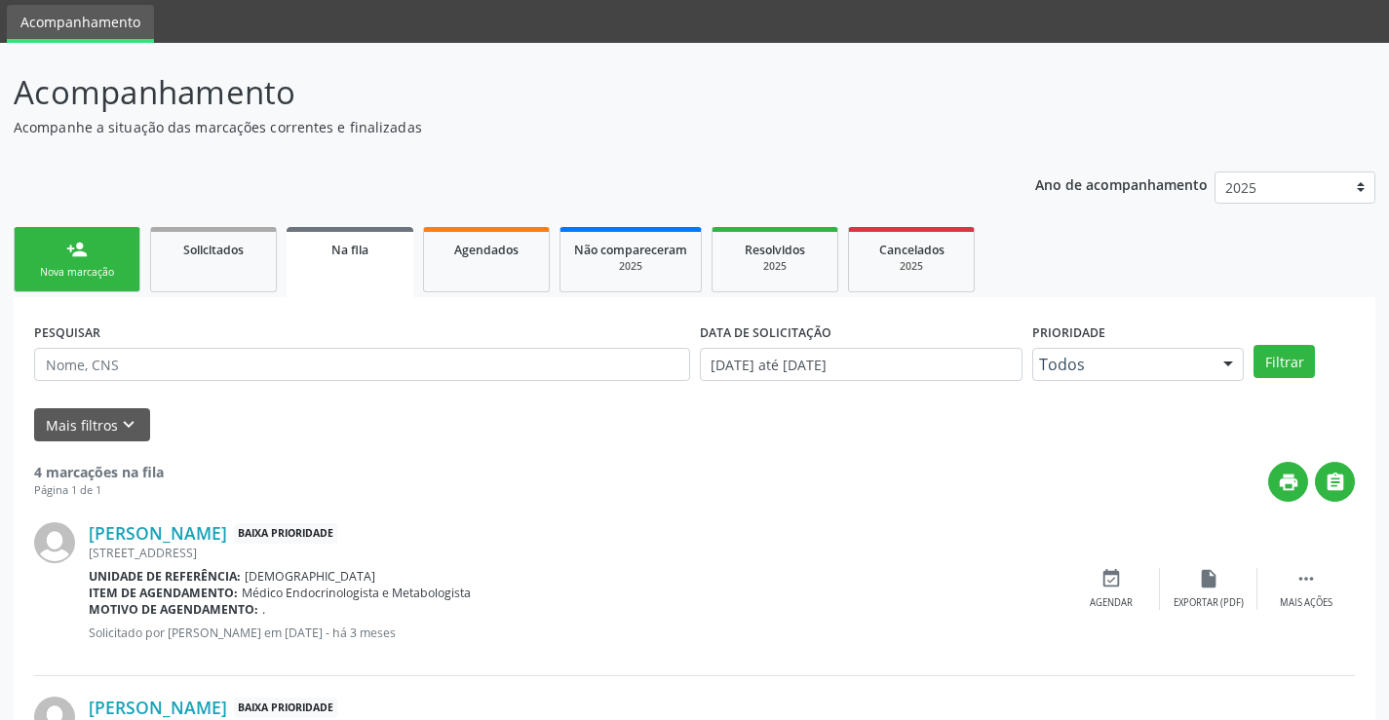
scroll to position [33, 0]
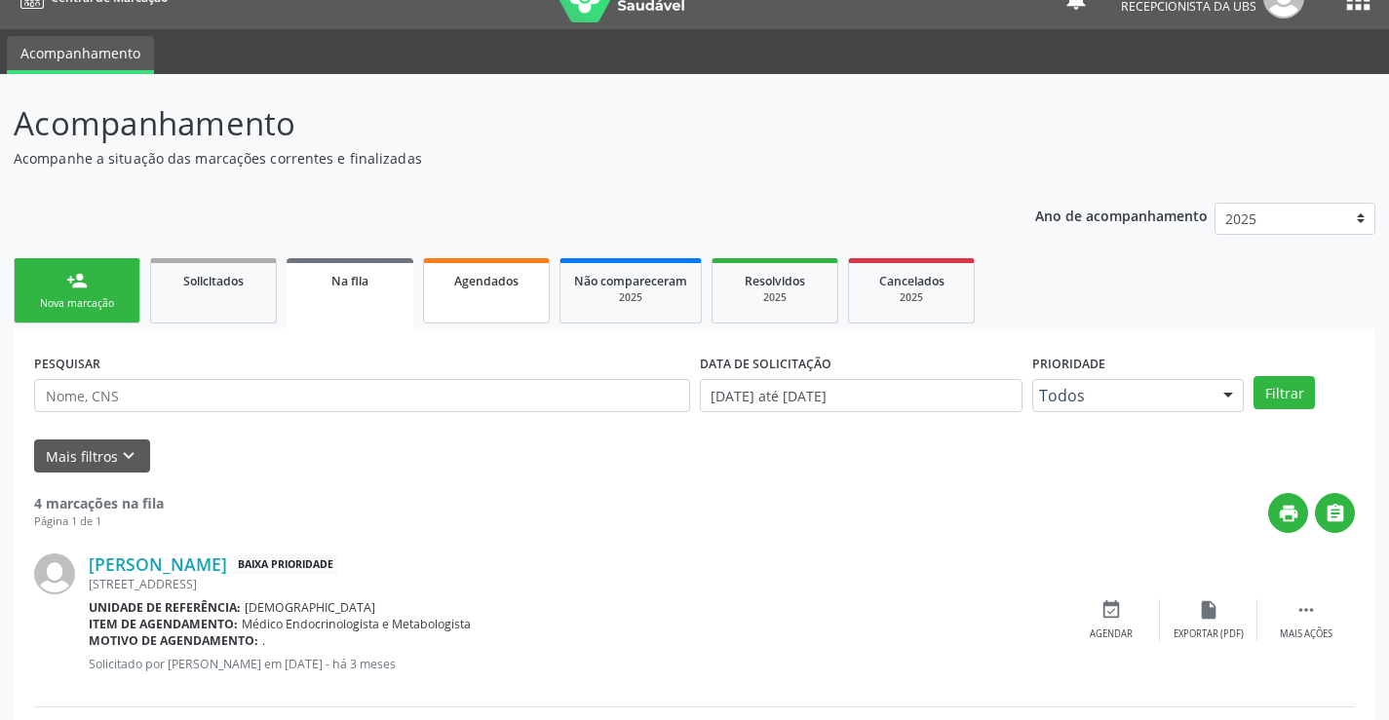
click at [514, 297] on link "Agendados" at bounding box center [486, 290] width 127 height 65
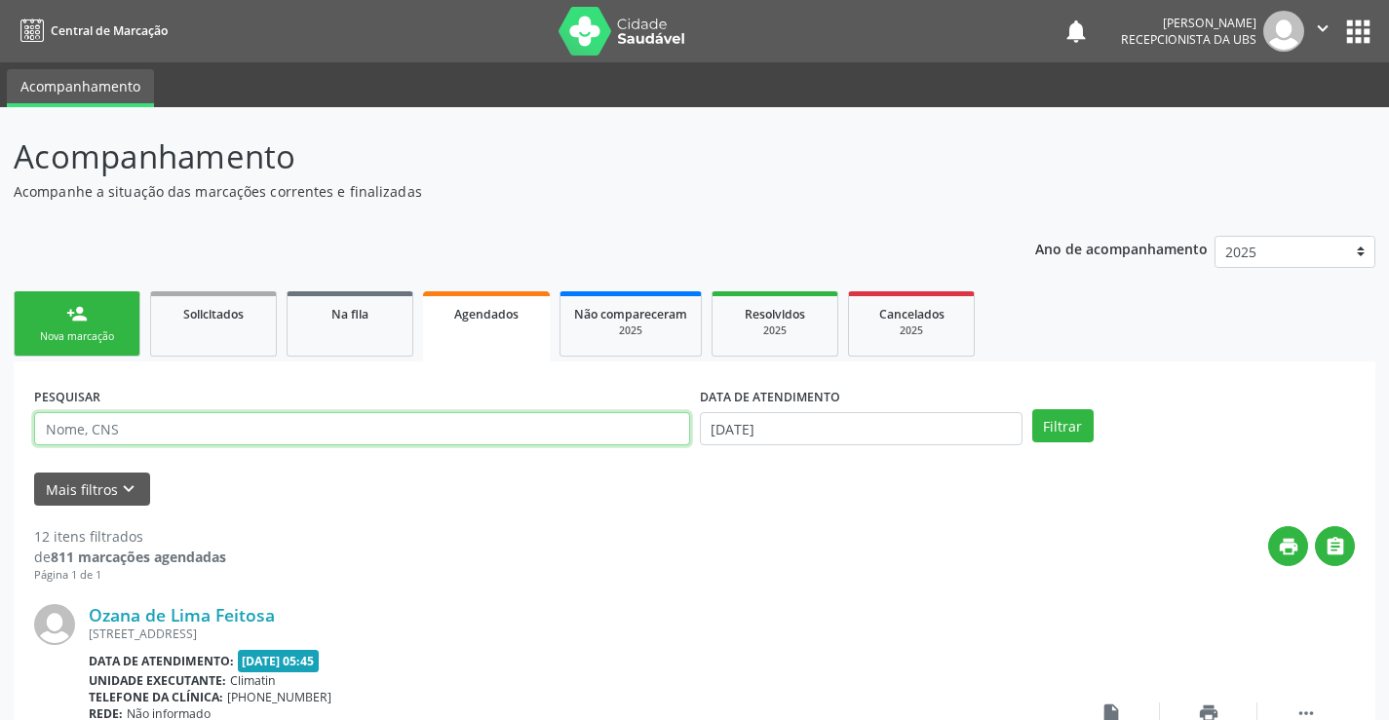
click at [476, 425] on input "text" at bounding box center [362, 428] width 656 height 33
type input "[PERSON_NAME]"
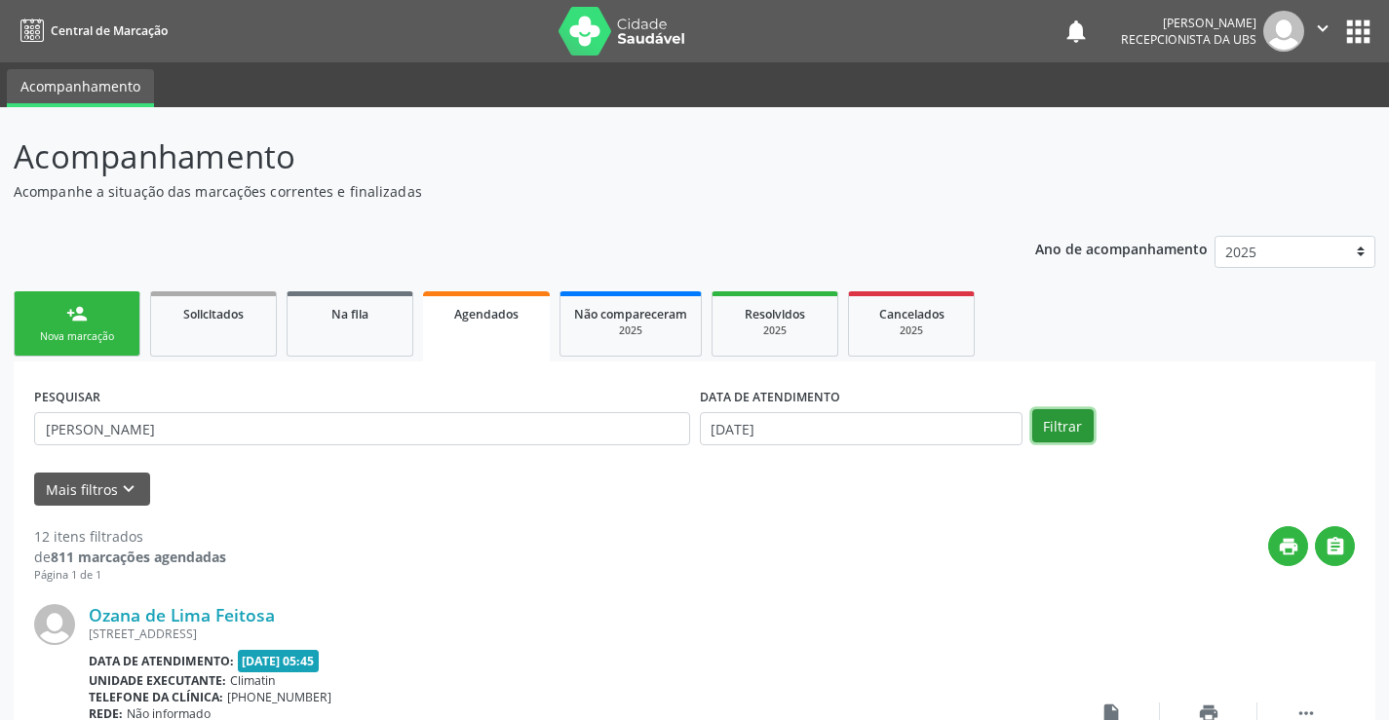
click at [1077, 425] on button "Filtrar" at bounding box center [1062, 425] width 61 height 33
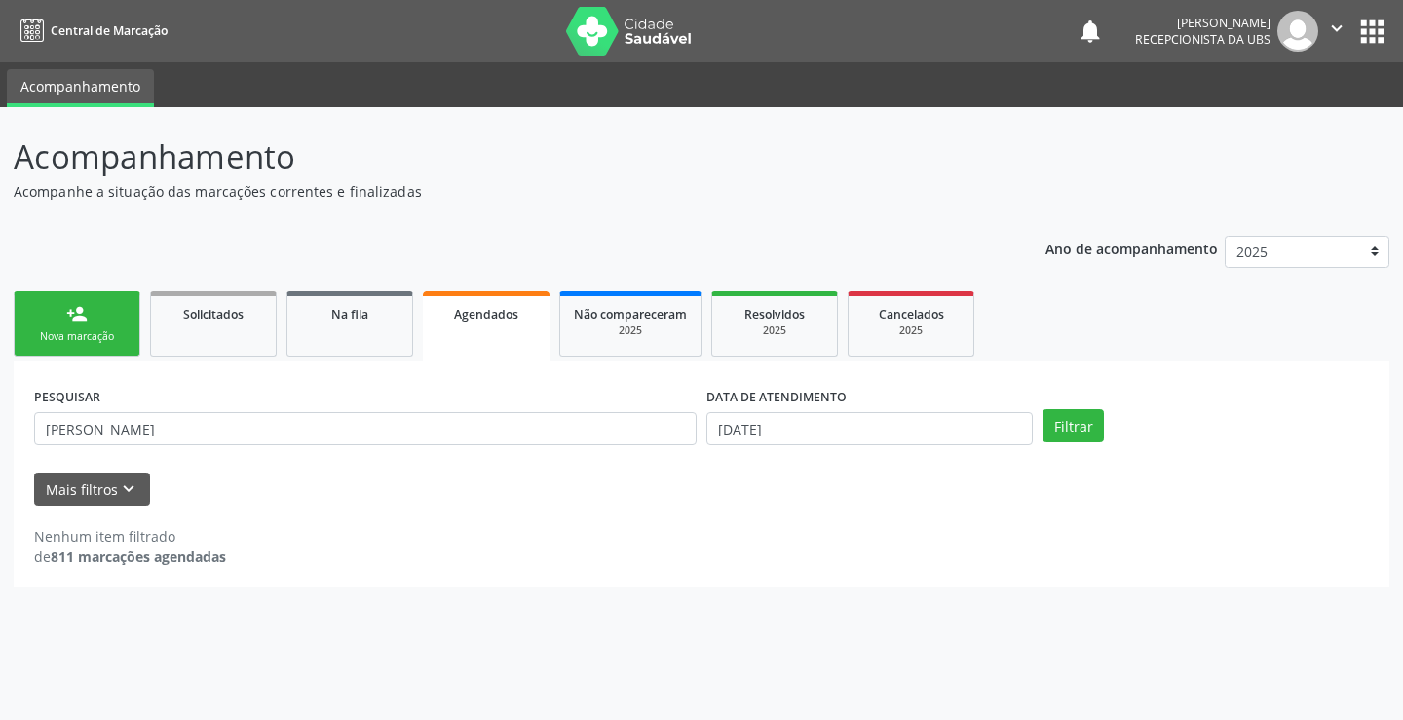
click at [95, 322] on link "person_add Nova marcação" at bounding box center [77, 323] width 127 height 65
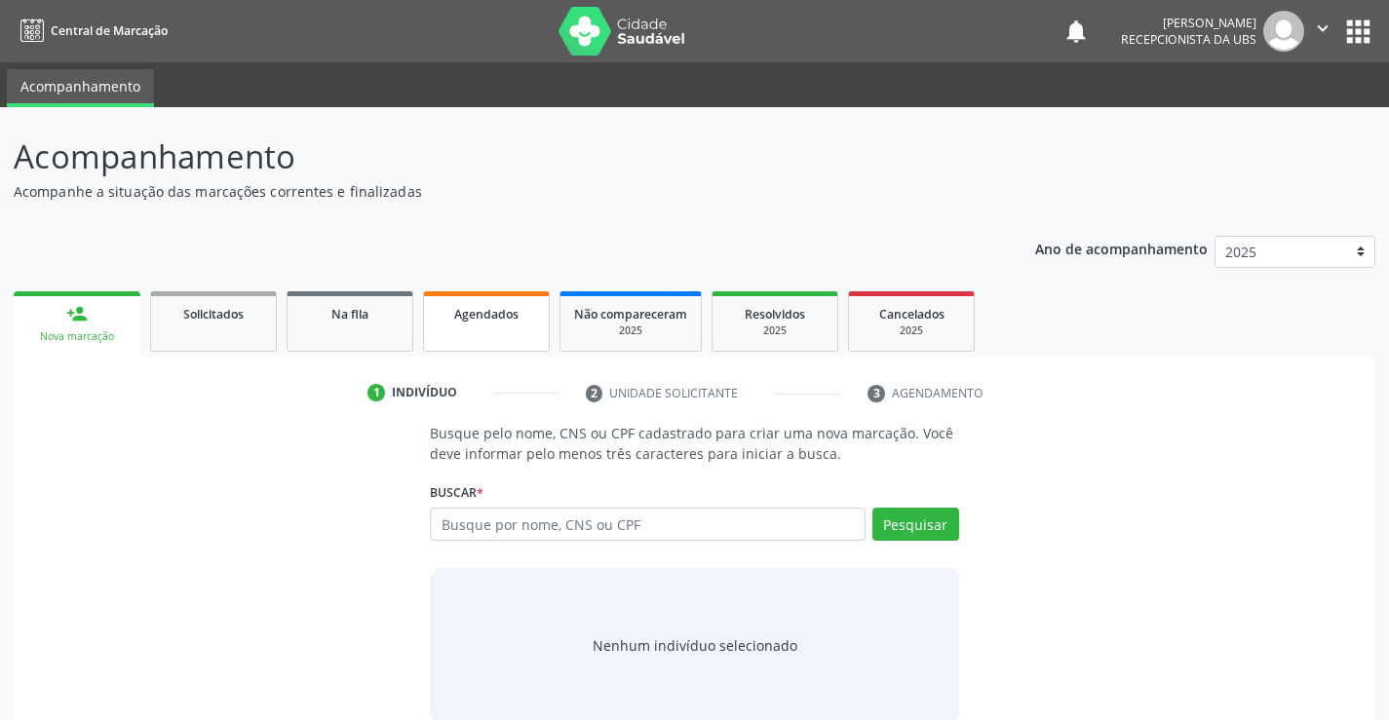
click at [447, 324] on link "Agendados" at bounding box center [486, 321] width 127 height 60
select select "9"
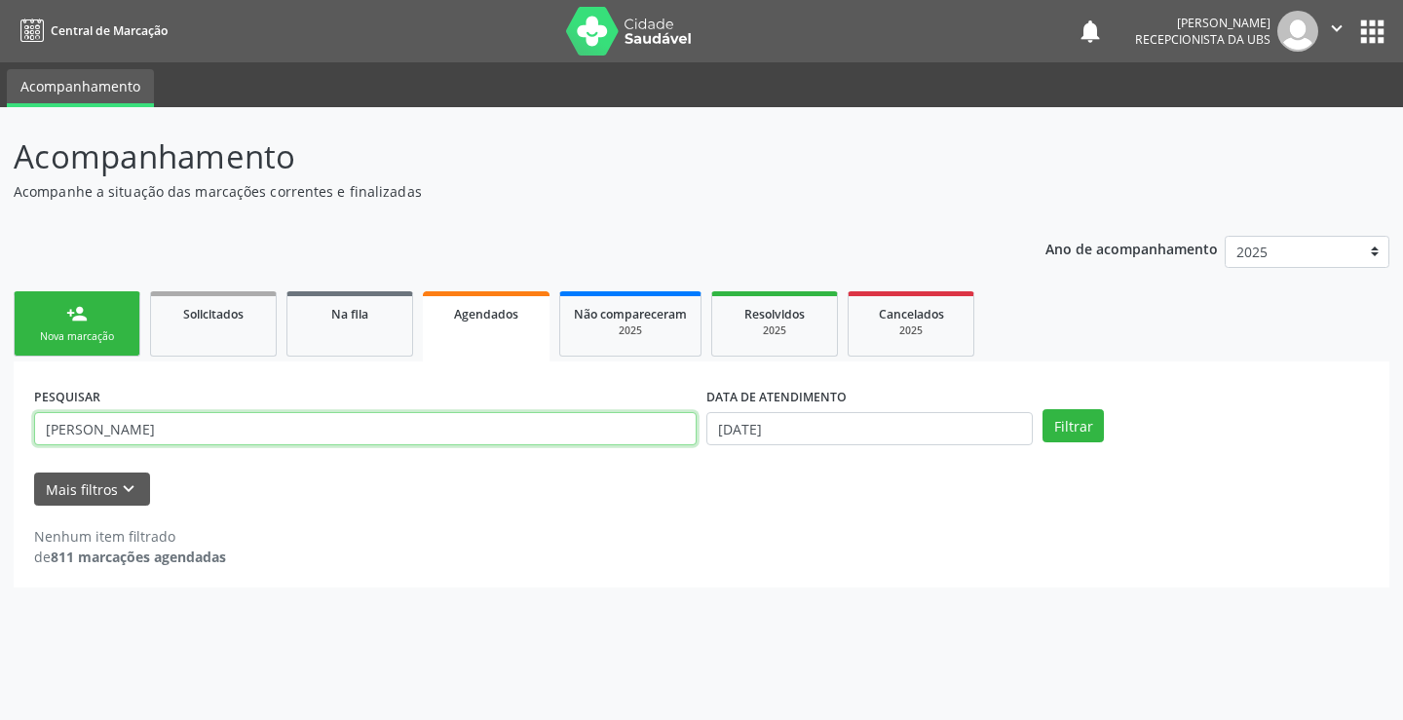
click at [535, 423] on input "[PERSON_NAME]" at bounding box center [365, 428] width 663 height 33
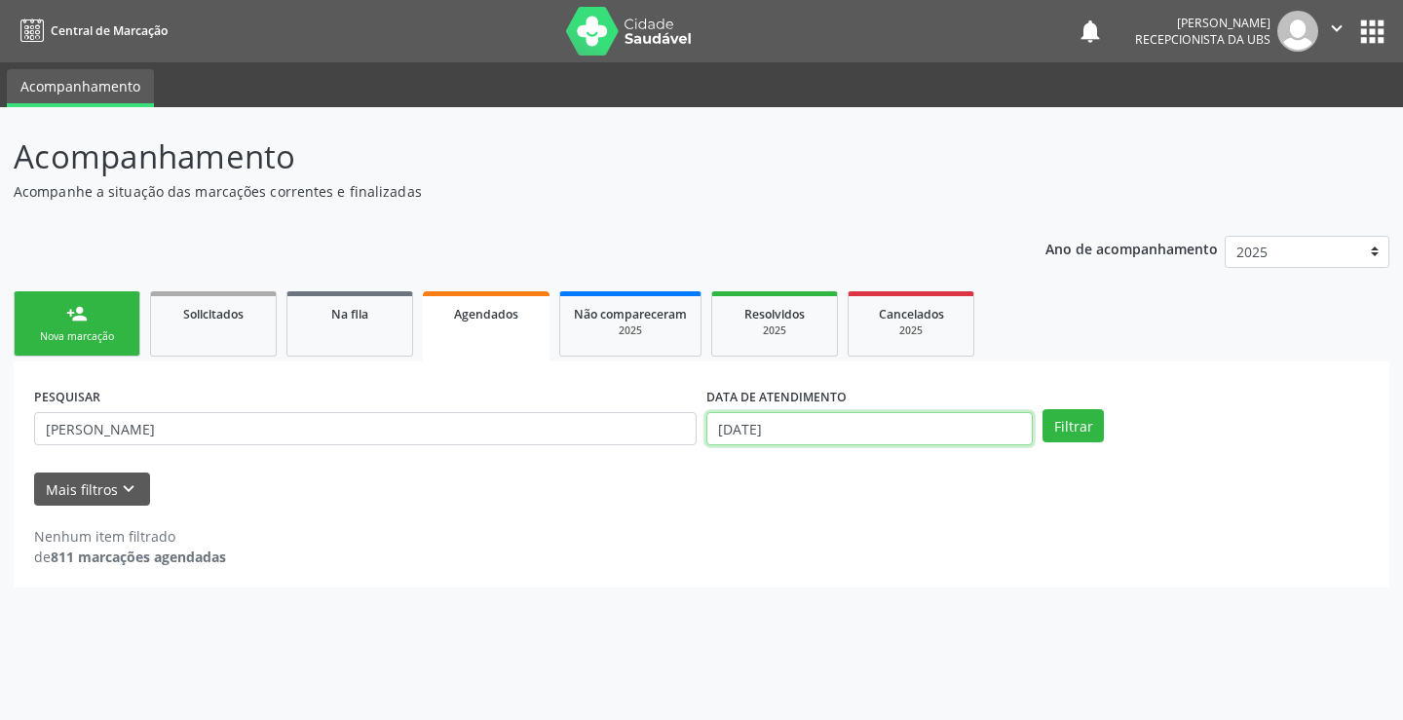
click at [909, 432] on input "[DATE]" at bounding box center [869, 428] width 326 height 33
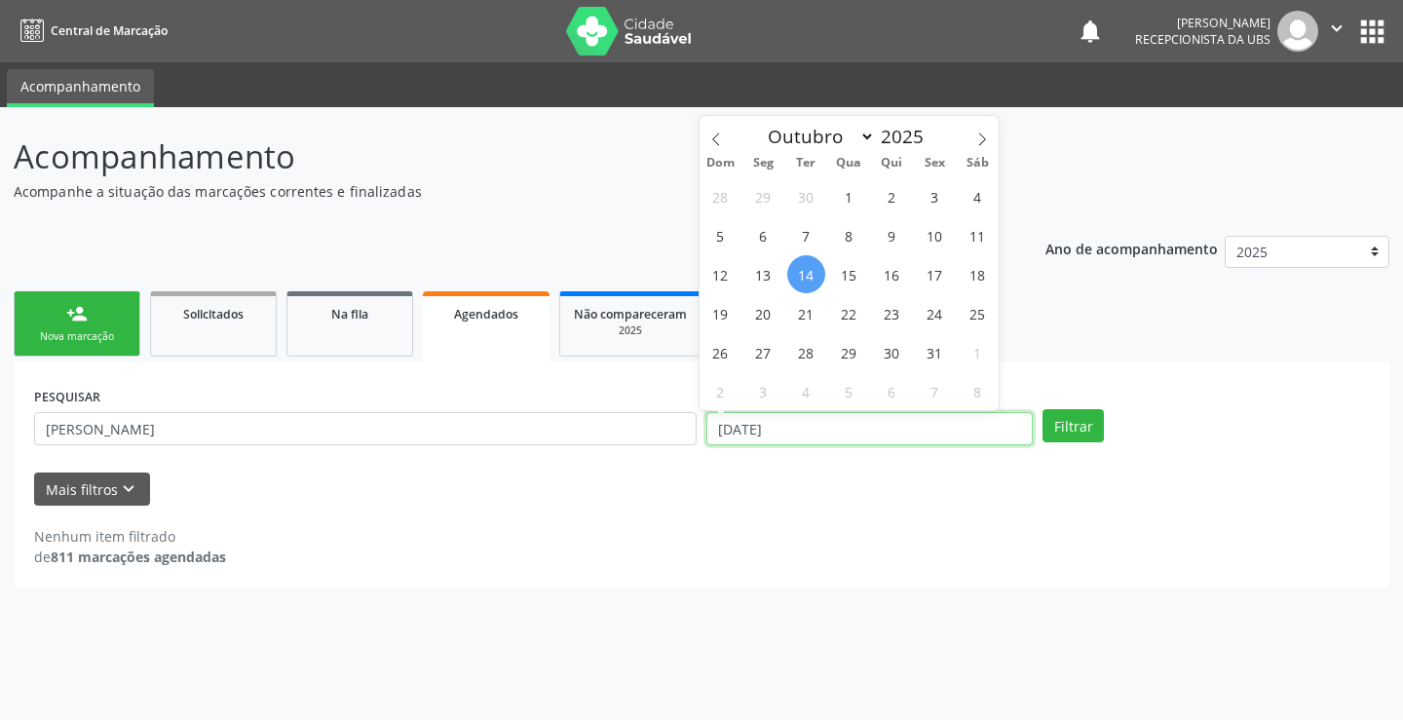
click at [909, 432] on input "[DATE]" at bounding box center [869, 428] width 326 height 33
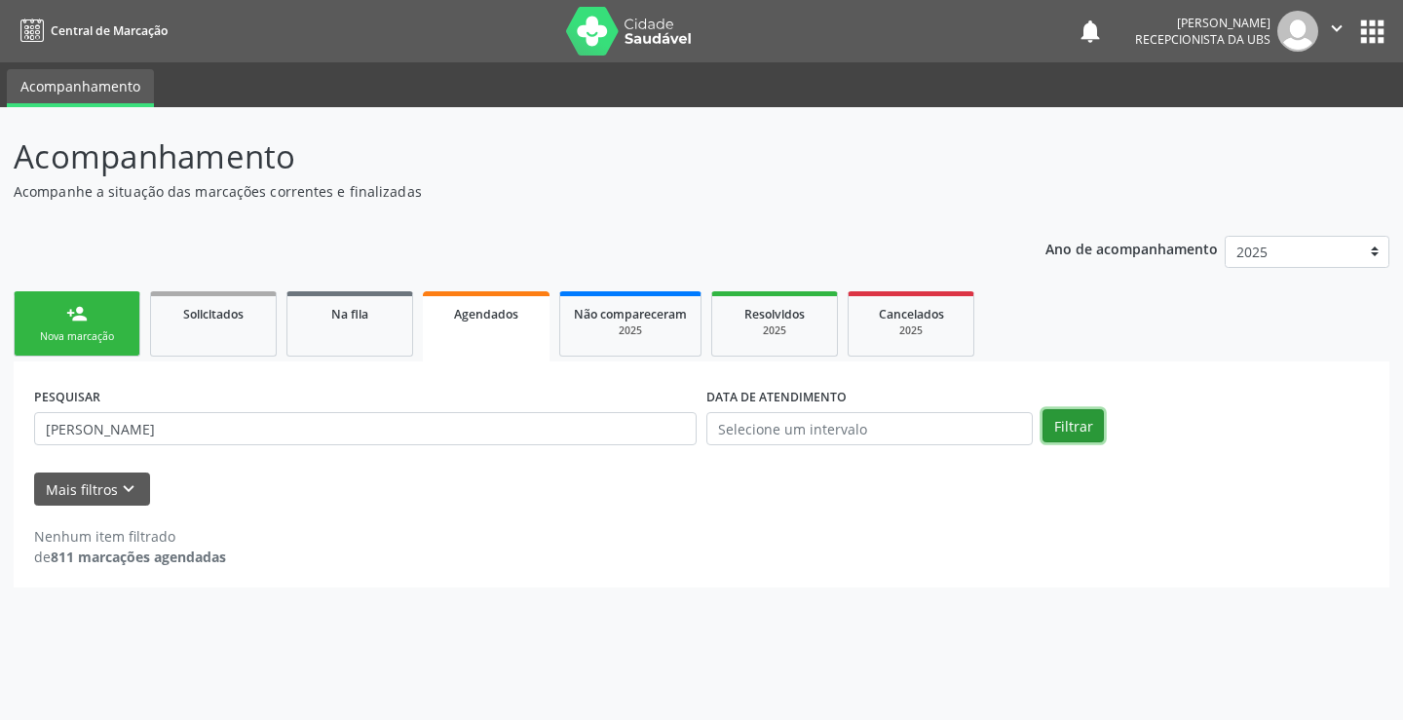
click at [1086, 429] on button "Filtrar" at bounding box center [1073, 425] width 61 height 33
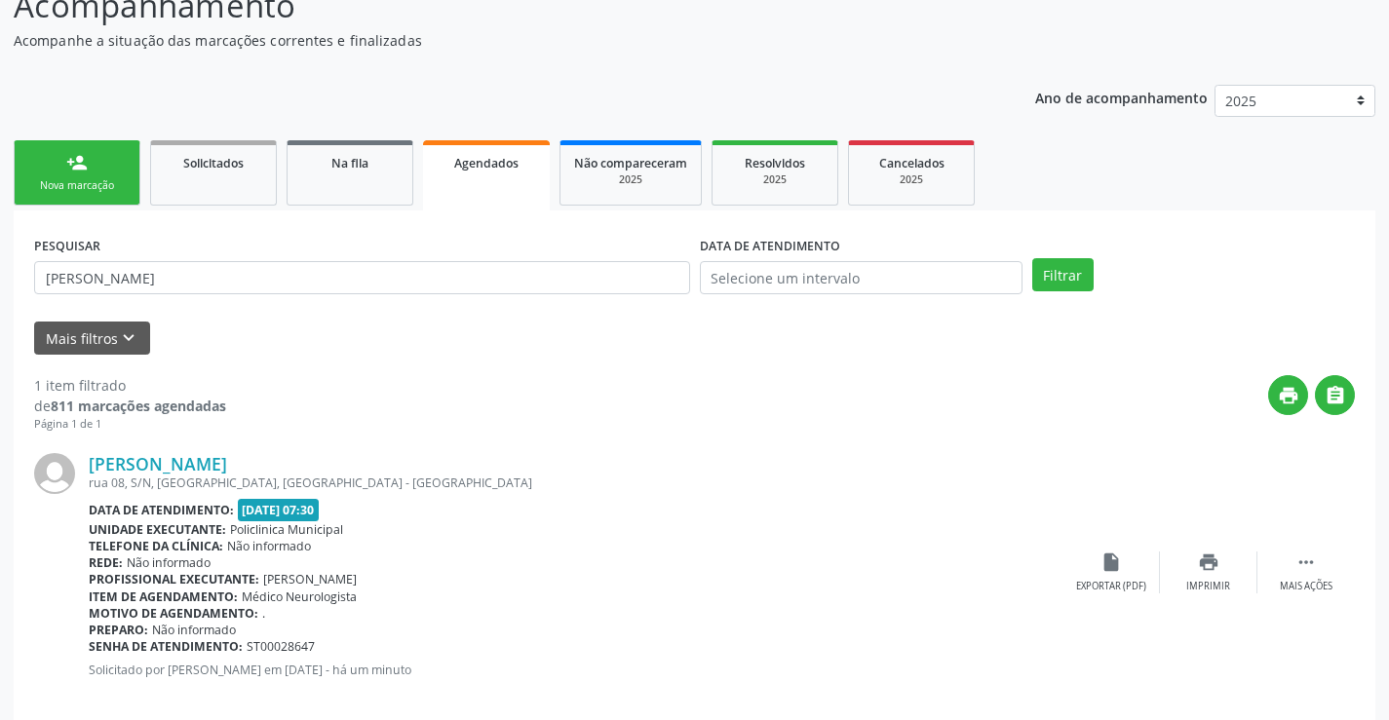
scroll to position [152, 0]
click at [1199, 571] on icon "print" at bounding box center [1208, 561] width 21 height 21
click at [479, 189] on link "Agendados" at bounding box center [486, 174] width 127 height 70
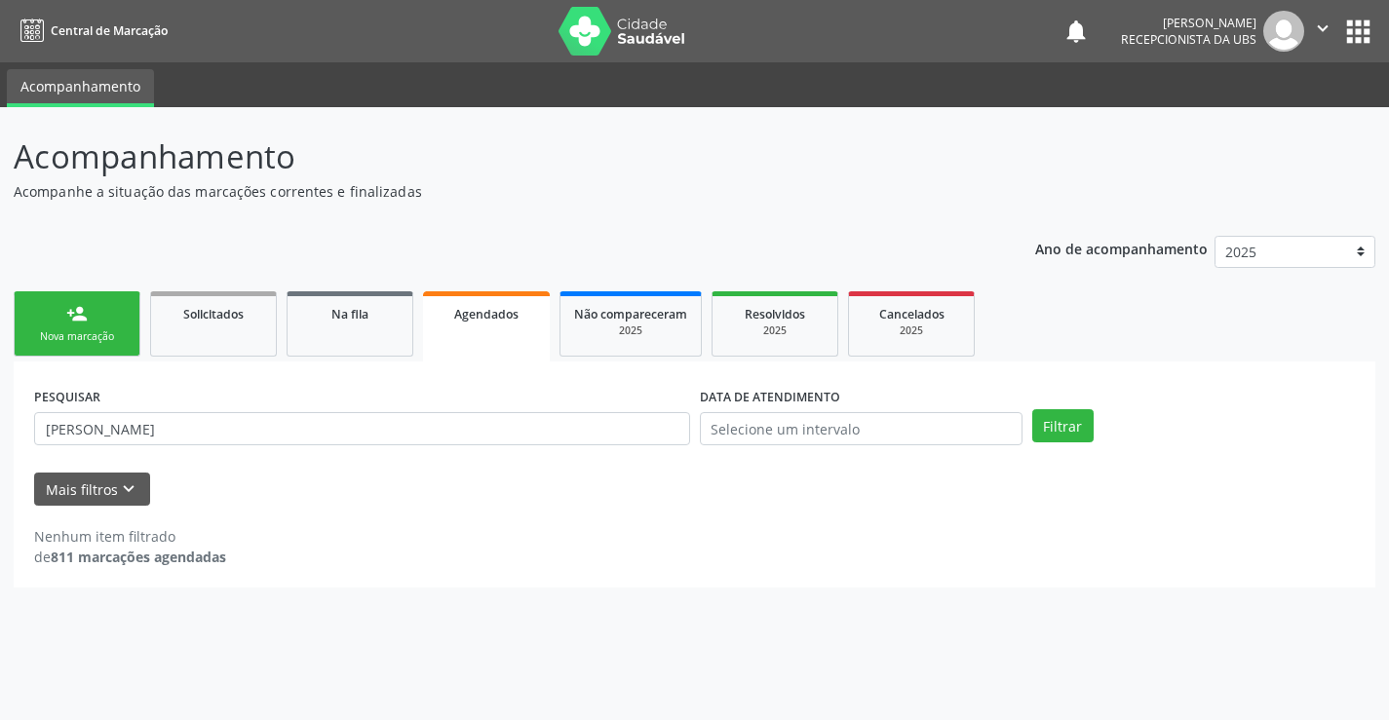
scroll to position [0, 0]
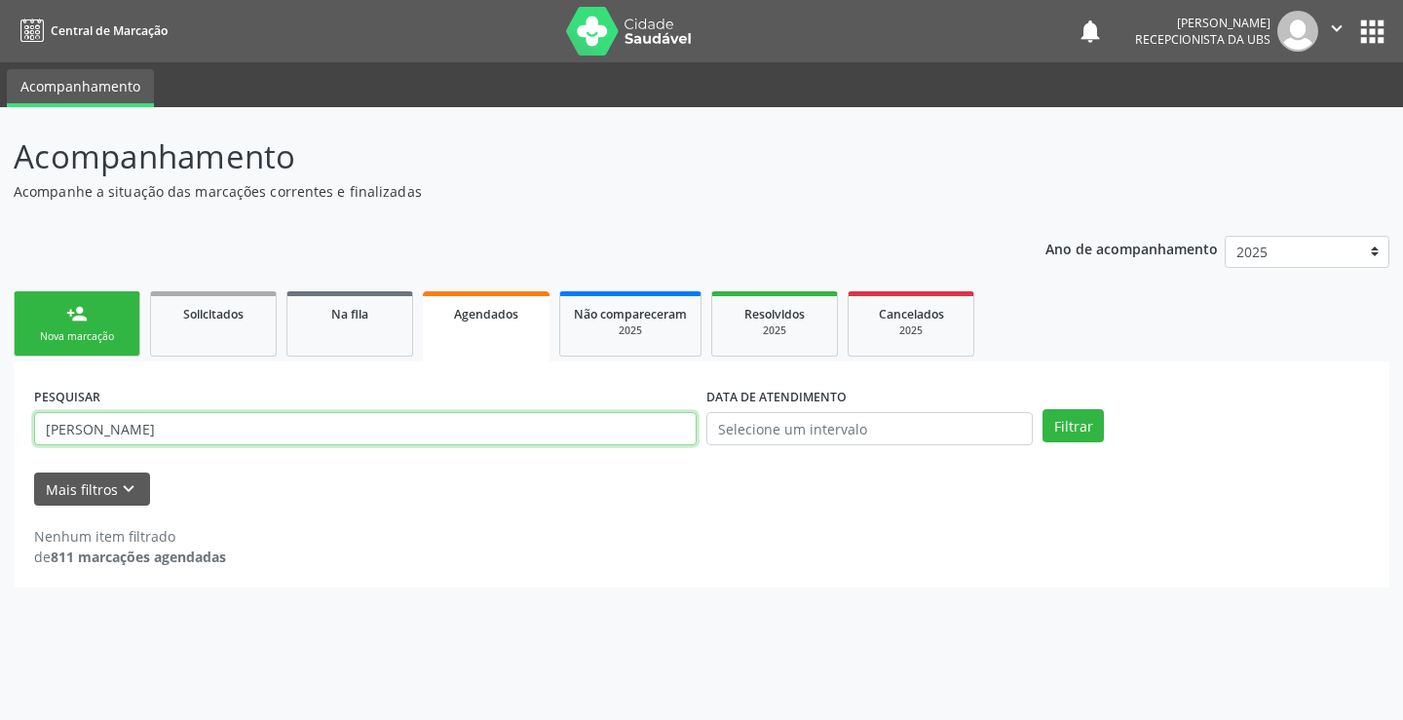
click at [381, 443] on input "[PERSON_NAME]" at bounding box center [365, 428] width 663 height 33
type input "j"
type input "10315338423"
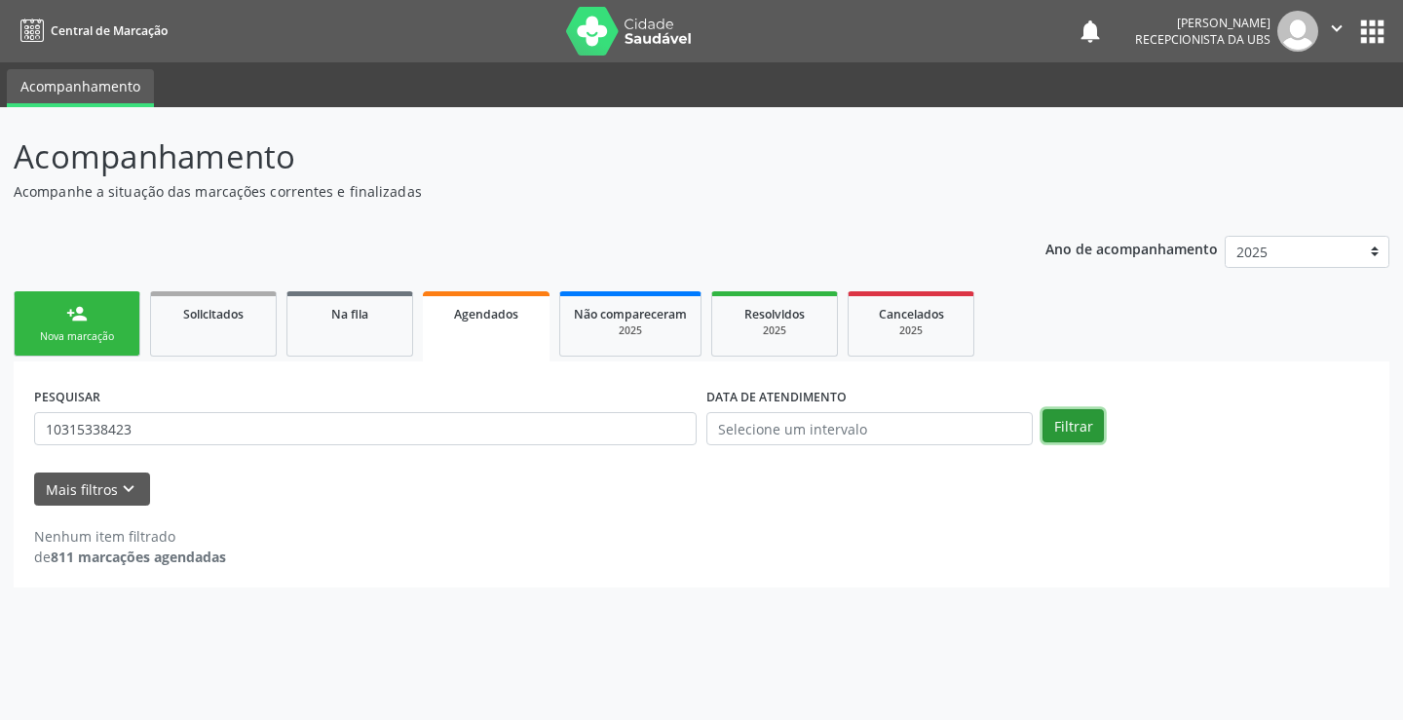
click at [1057, 420] on button "Filtrar" at bounding box center [1073, 425] width 61 height 33
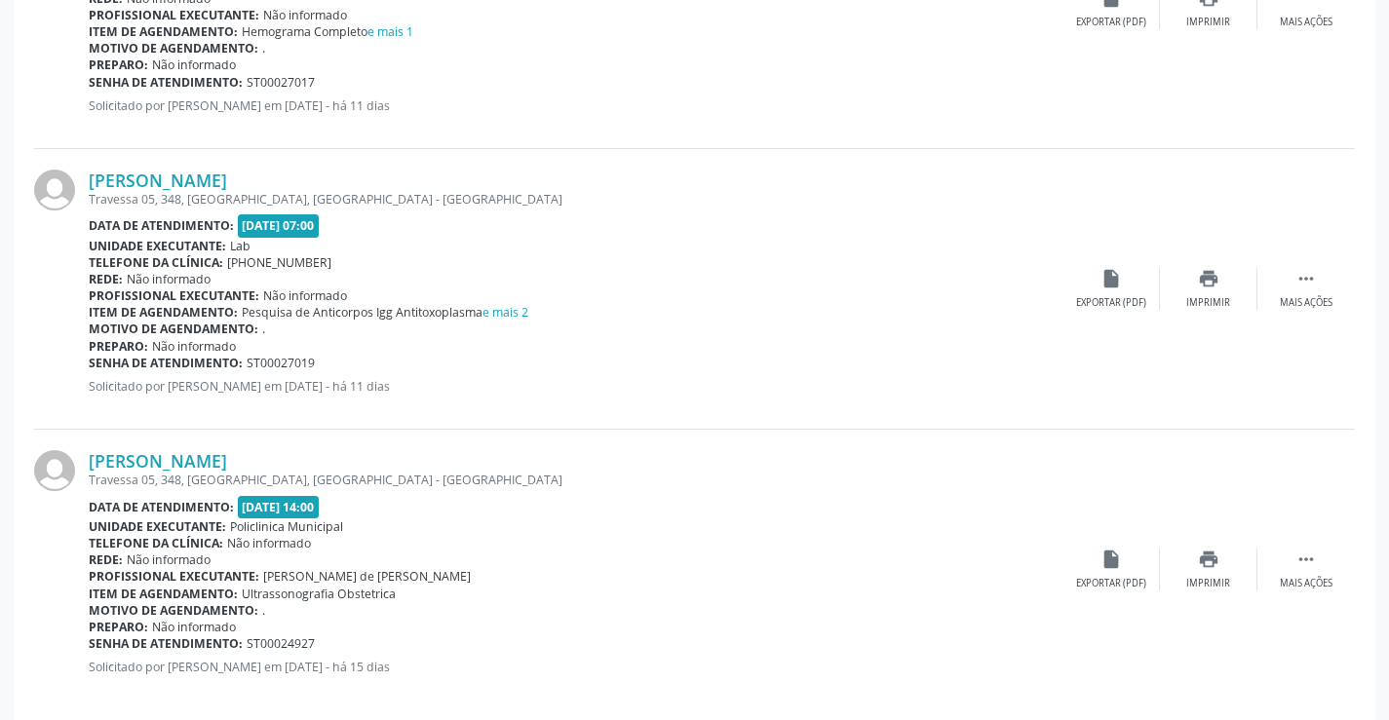
scroll to position [2424, 0]
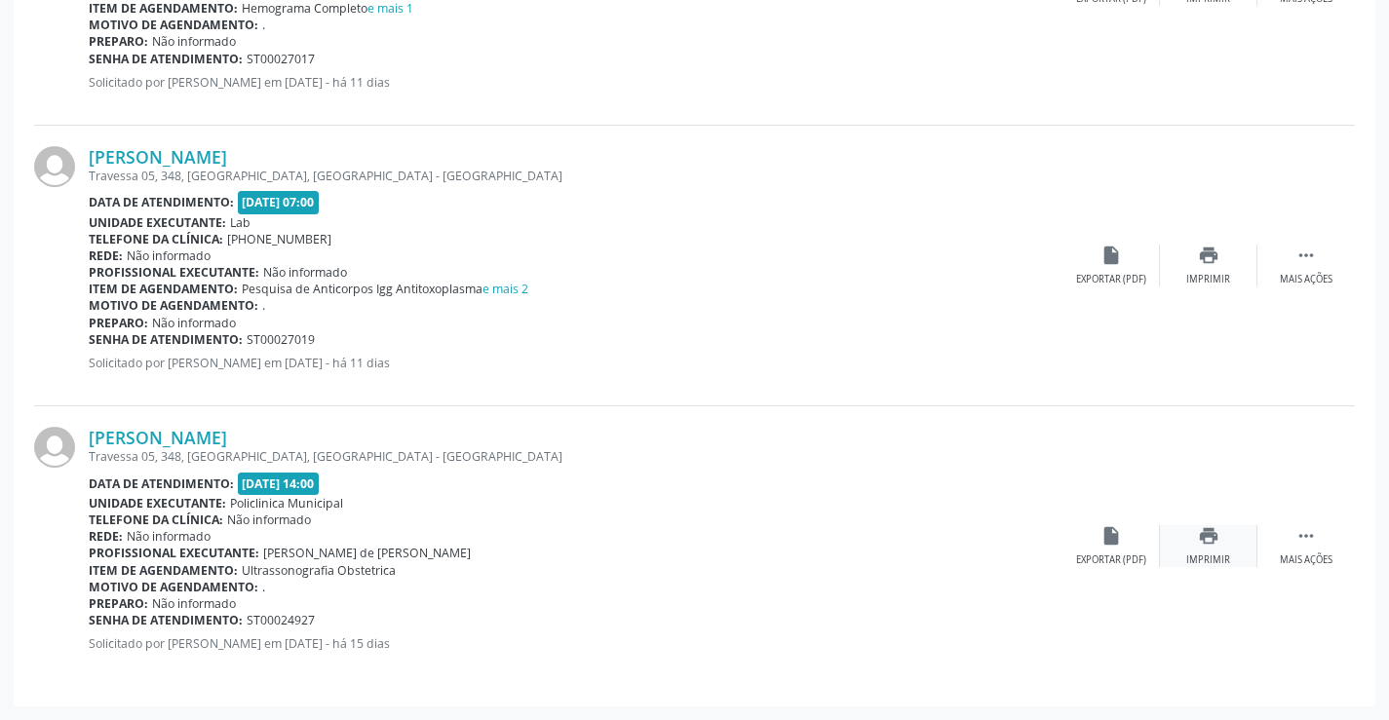
click at [1209, 540] on icon "print" at bounding box center [1208, 535] width 21 height 21
